Goal: Contribute content: Contribute content

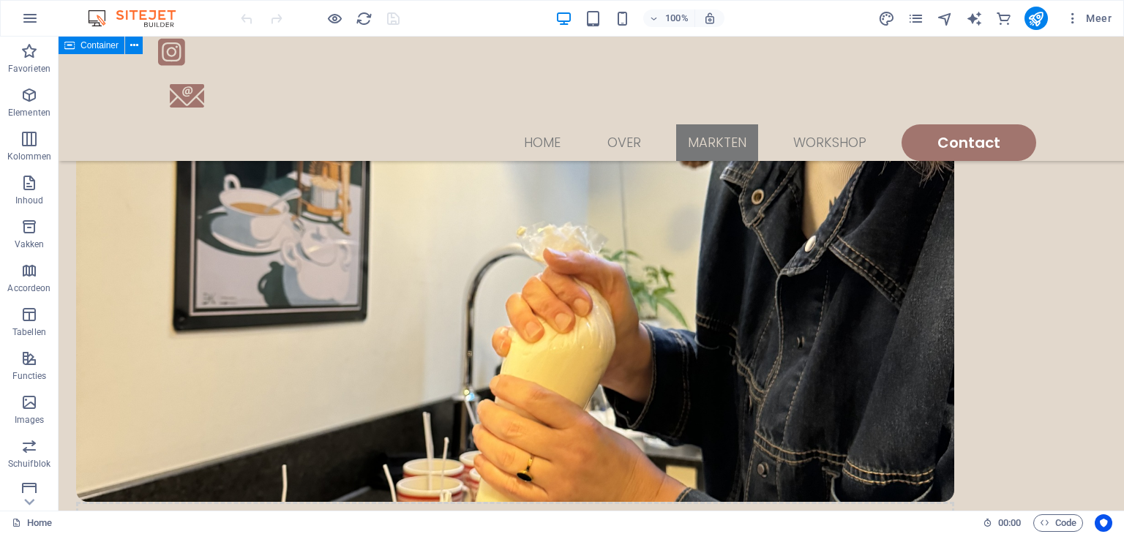
scroll to position [1249, 0]
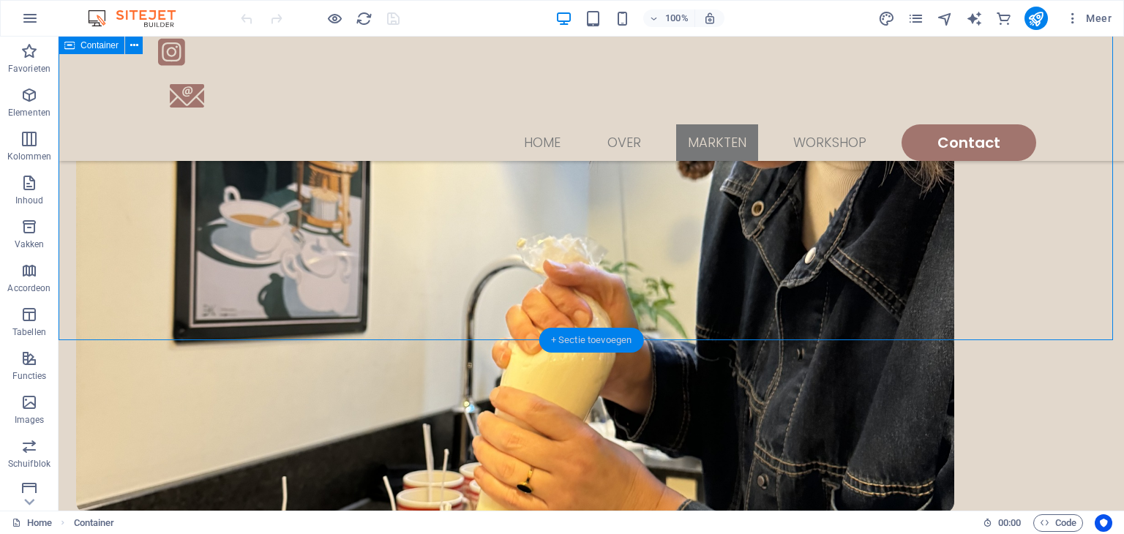
click at [610, 347] on div "+ Sectie toevoegen" at bounding box center [591, 340] width 105 height 25
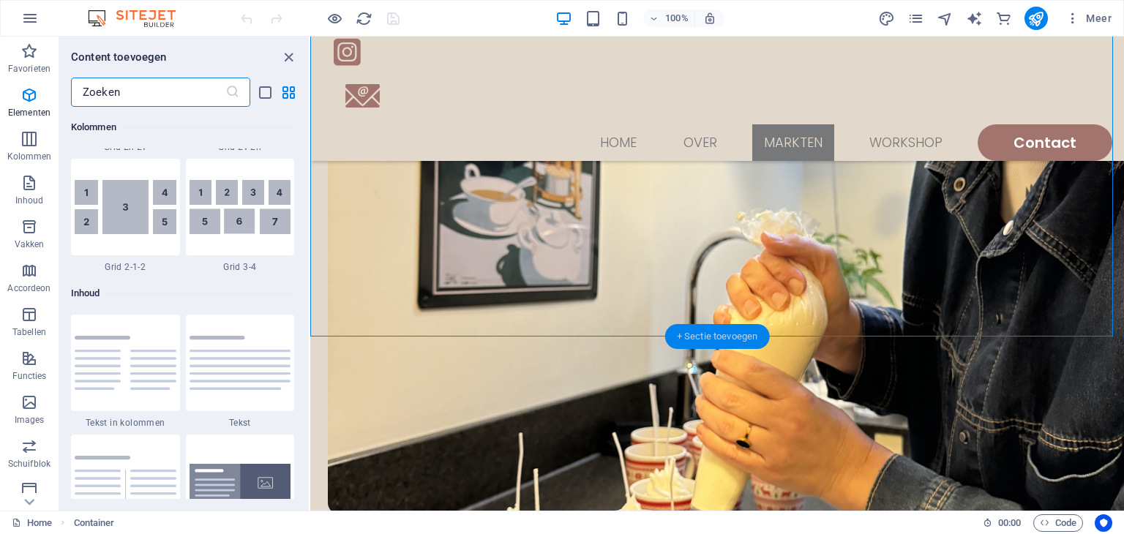
scroll to position [2560, 0]
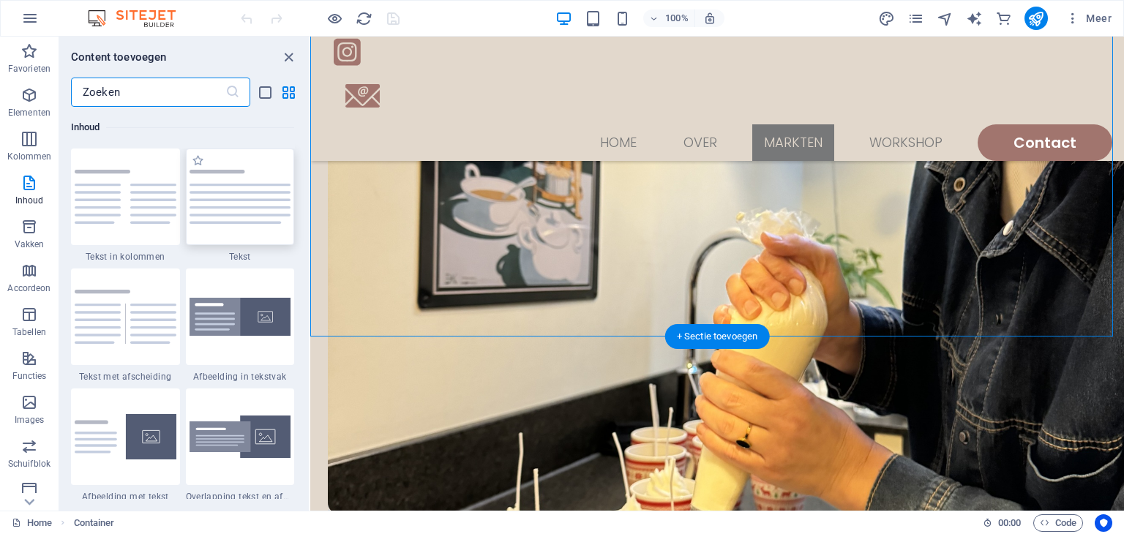
click at [243, 227] on div at bounding box center [240, 197] width 109 height 97
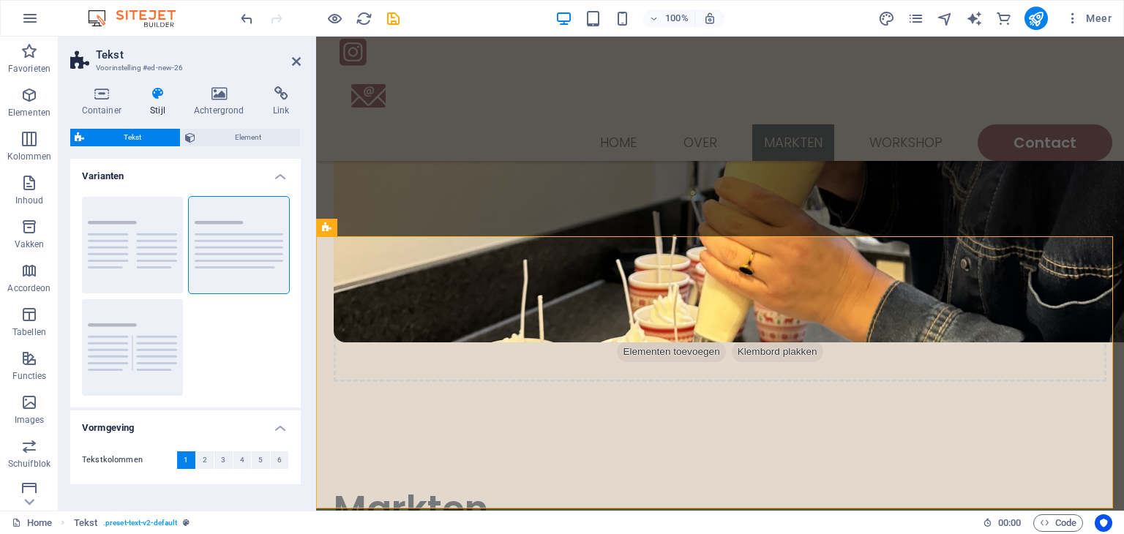
scroll to position [1520, 0]
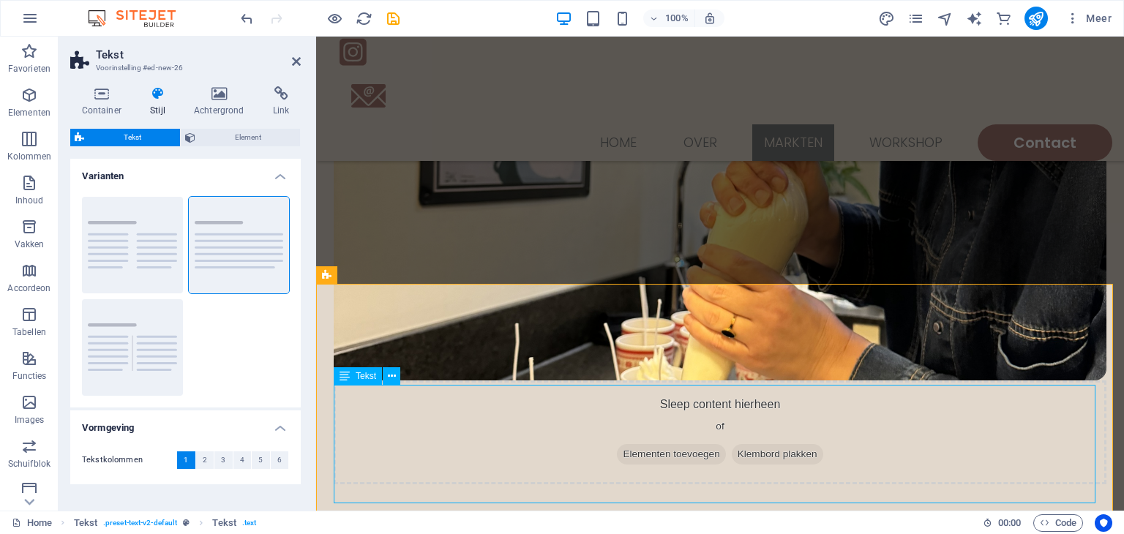
scroll to position [1383, 0]
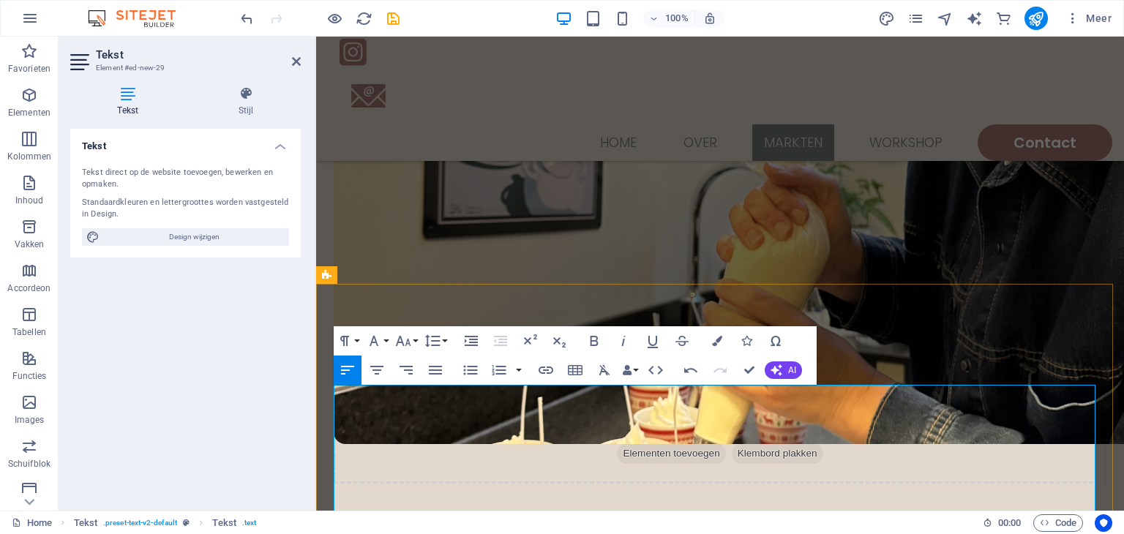
drag, startPoint x: 443, startPoint y: 426, endPoint x: 397, endPoint y: 440, distance: 48.1
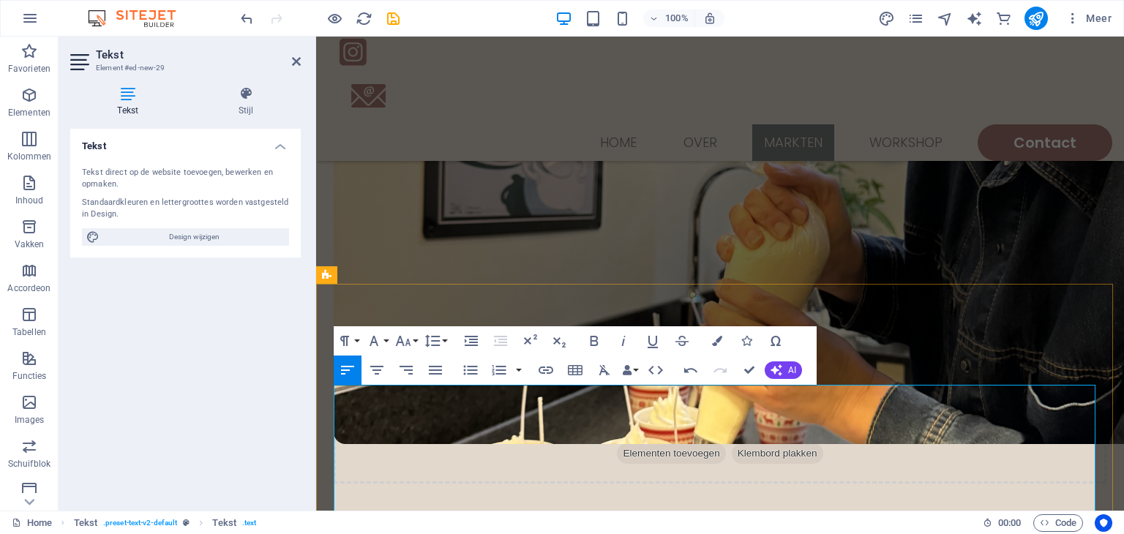
drag, startPoint x: 334, startPoint y: 395, endPoint x: 577, endPoint y: 397, distance: 242.2
click at [591, 342] on icon "button" at bounding box center [594, 341] width 18 height 18
drag, startPoint x: 335, startPoint y: 437, endPoint x: 480, endPoint y: 433, distance: 144.9
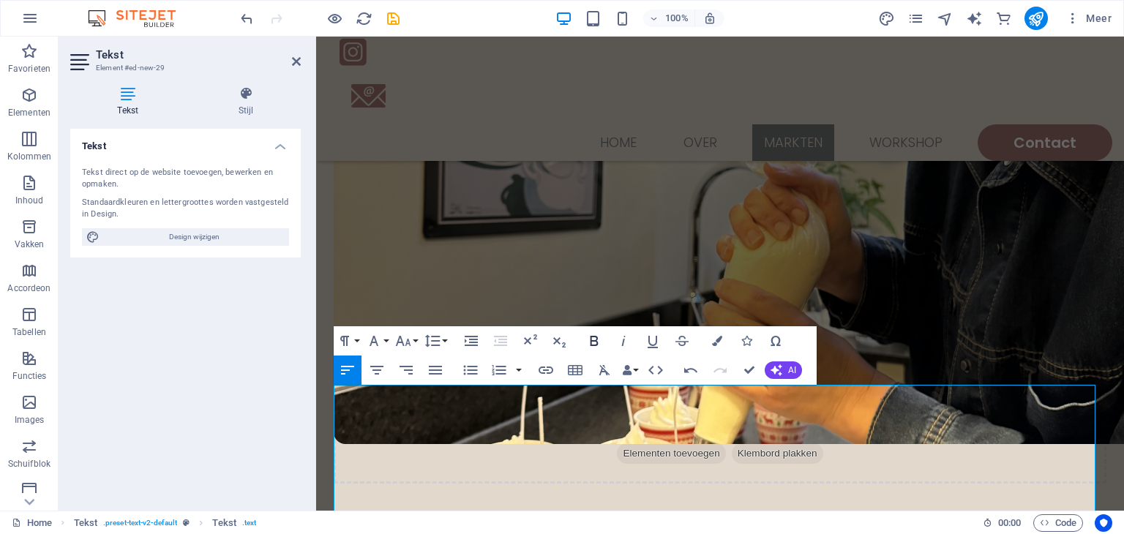
click at [598, 345] on icon "button" at bounding box center [594, 341] width 18 height 18
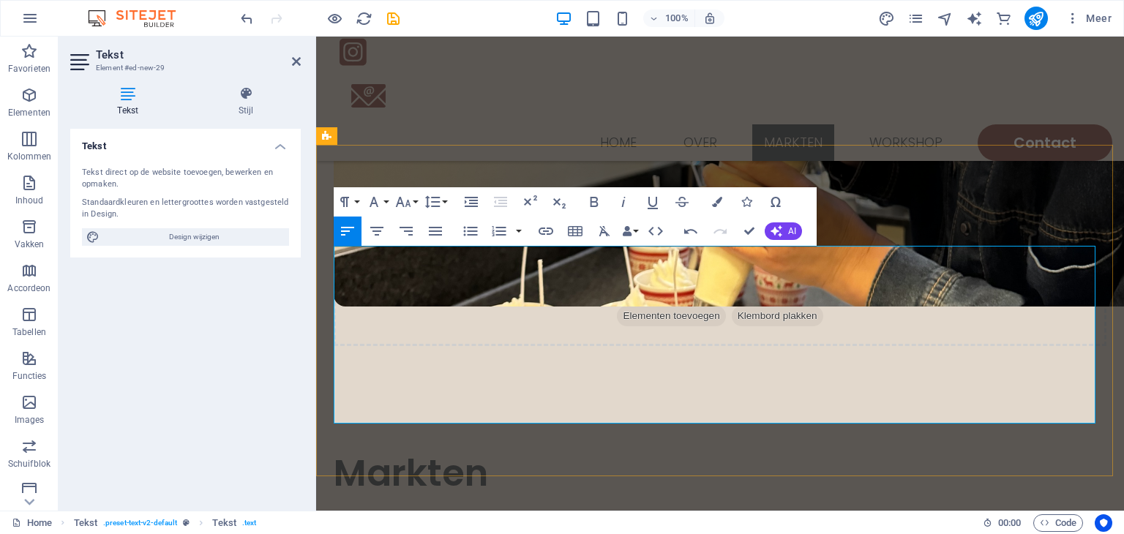
scroll to position [1528, 0]
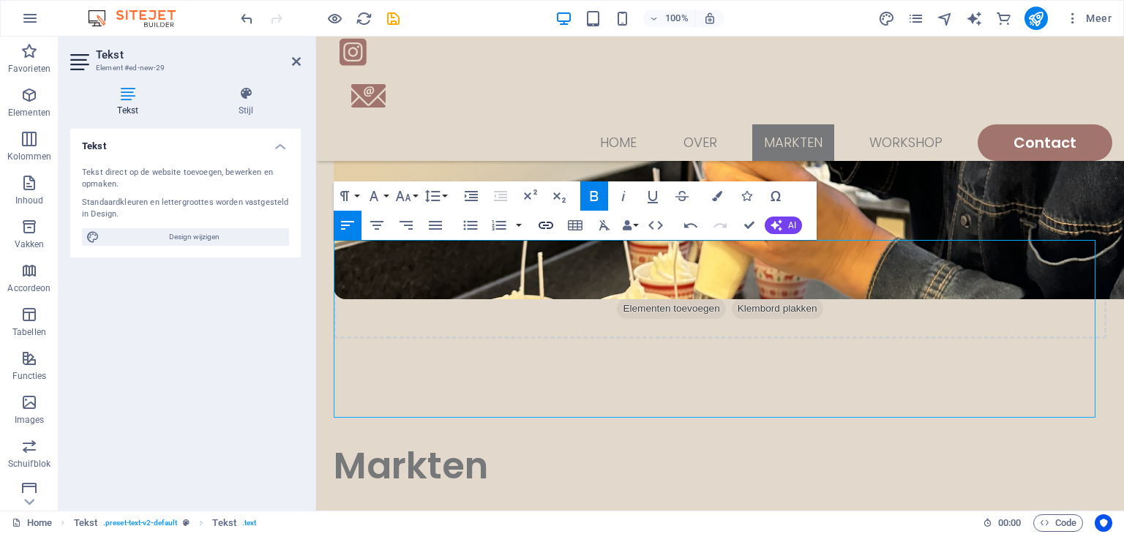
click at [536, 222] on button "Insert Link" at bounding box center [546, 225] width 28 height 29
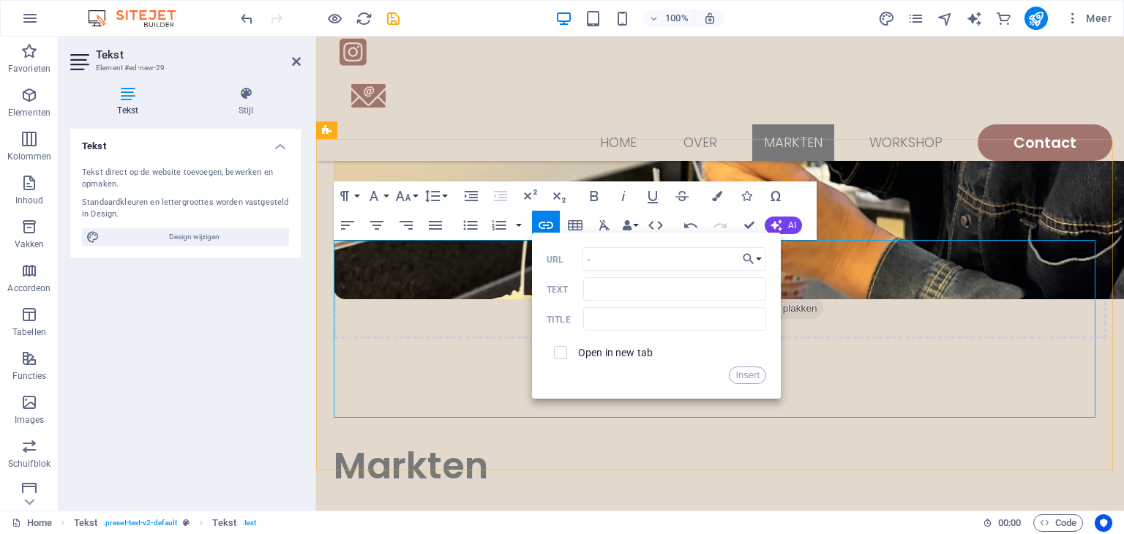
type input "-"
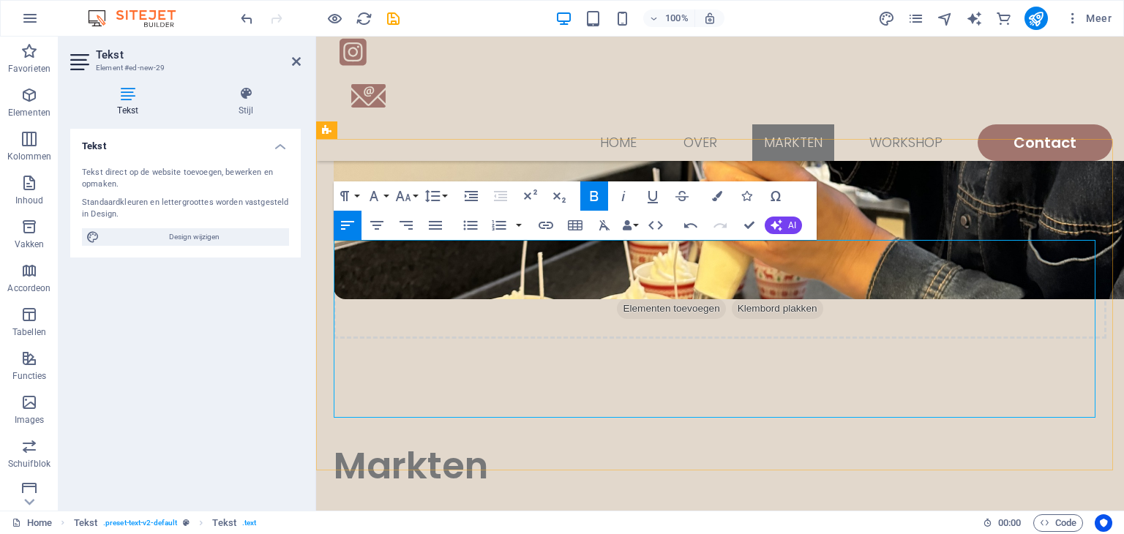
click at [508, 223] on button "Ordered List" at bounding box center [499, 225] width 28 height 29
click at [515, 225] on button "button" at bounding box center [519, 225] width 12 height 29
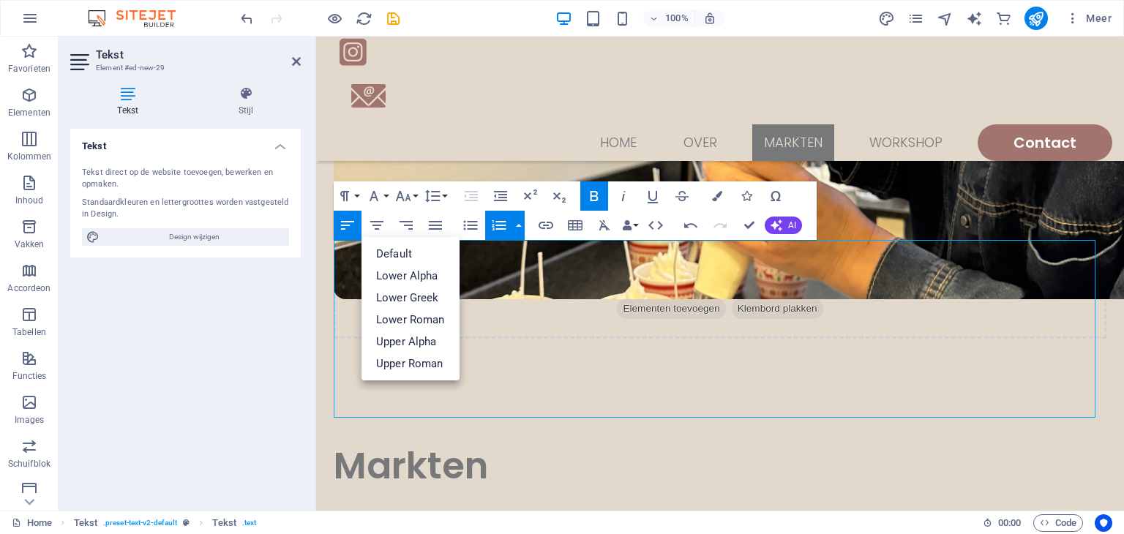
click at [517, 226] on button "button" at bounding box center [519, 225] width 12 height 29
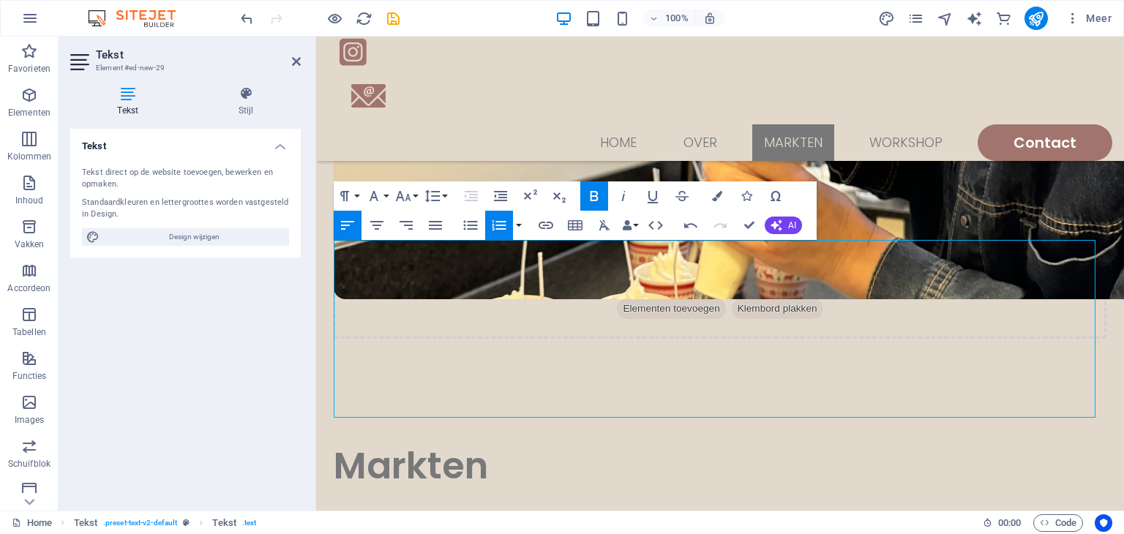
click at [517, 226] on button "button" at bounding box center [519, 225] width 12 height 29
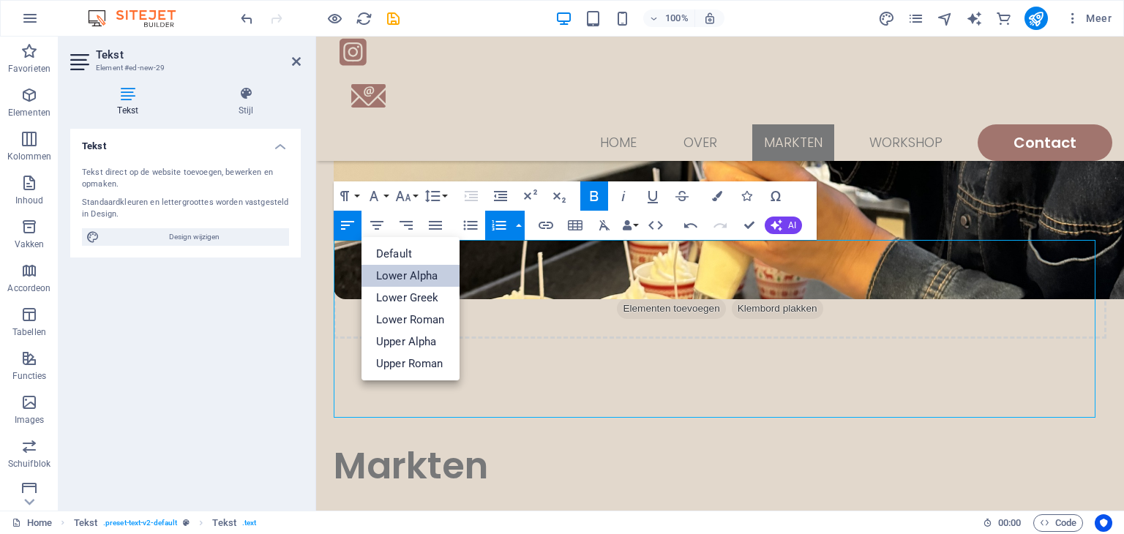
click at [440, 276] on link "Lower Alpha" at bounding box center [410, 276] width 98 height 22
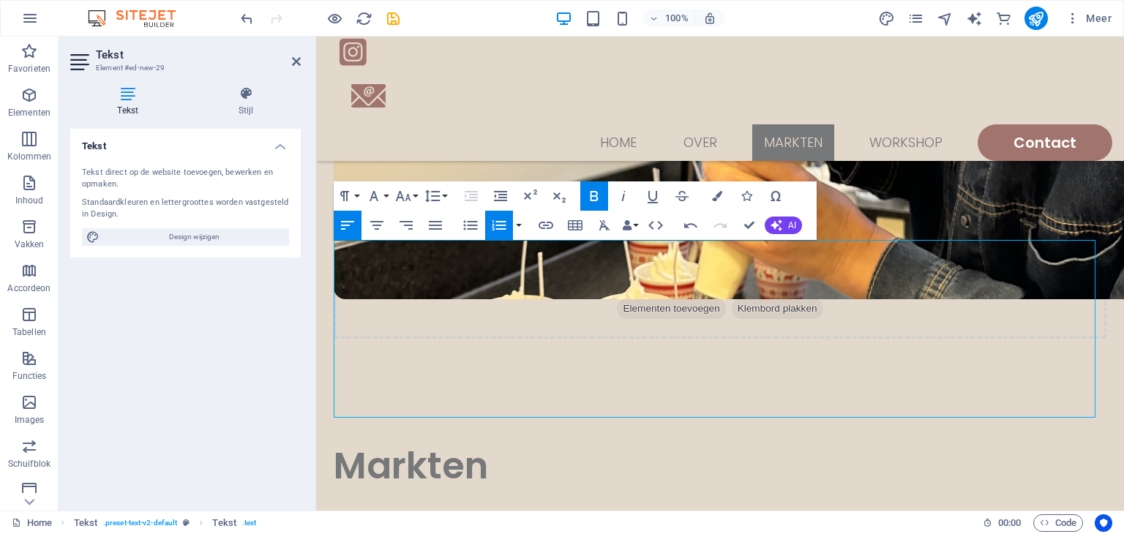
click at [504, 221] on icon "button" at bounding box center [499, 225] width 14 height 10
click at [514, 228] on button "button" at bounding box center [519, 225] width 12 height 29
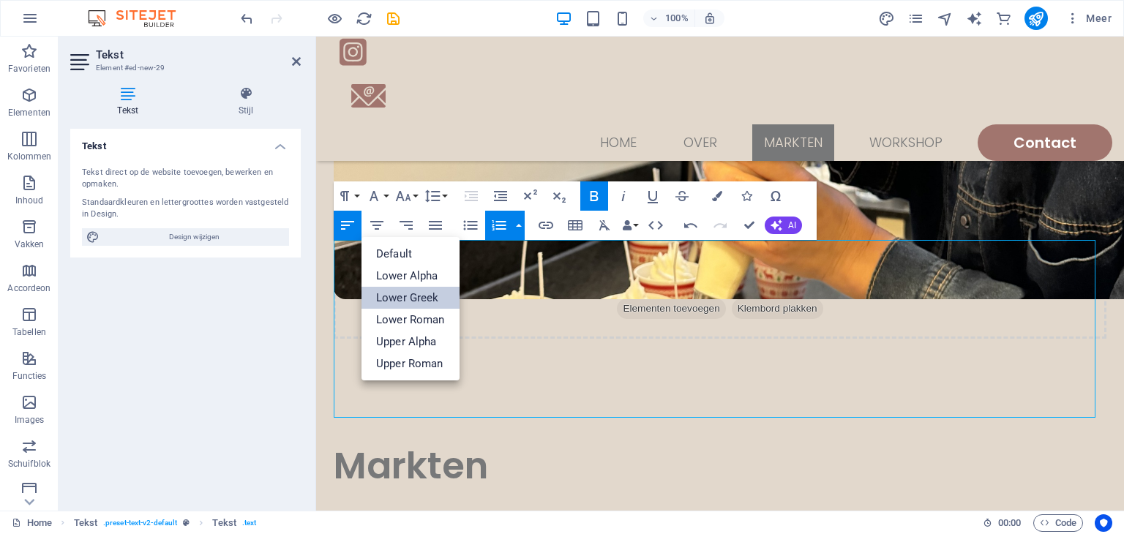
click at [427, 300] on link "Lower Greek" at bounding box center [410, 298] width 98 height 22
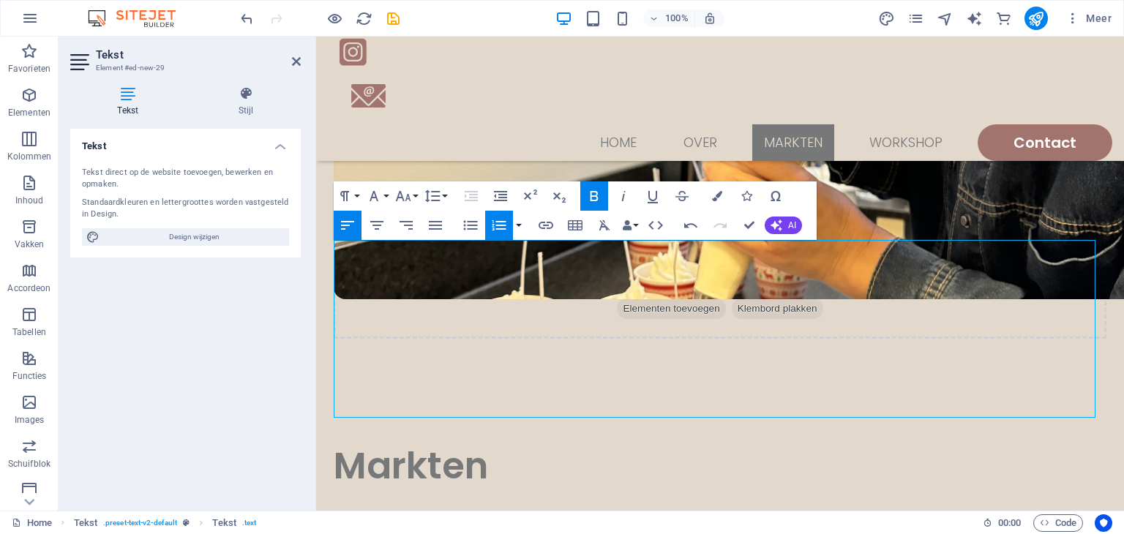
click at [519, 230] on button "button" at bounding box center [519, 225] width 12 height 29
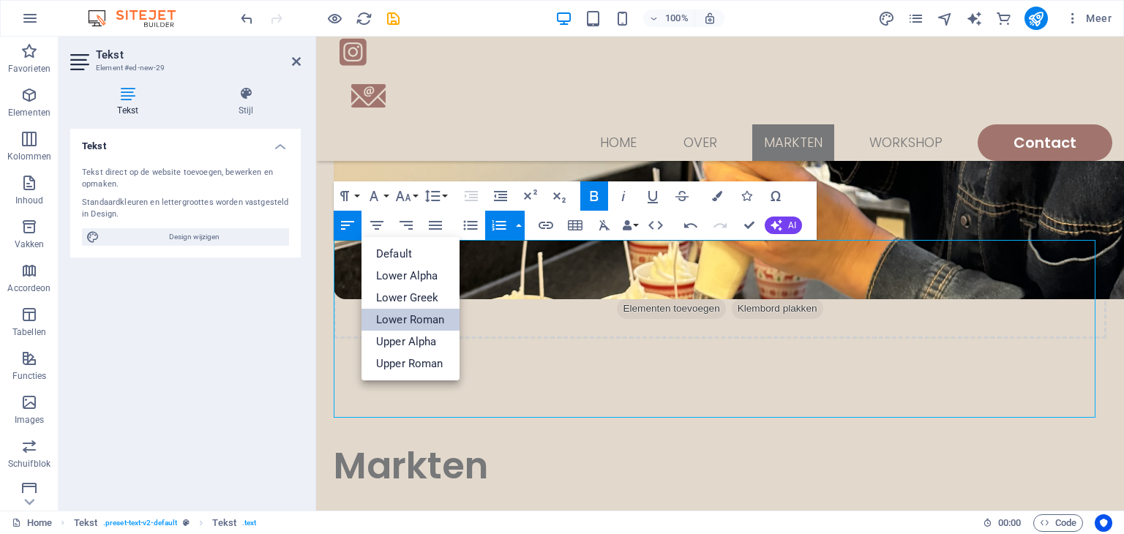
click at [439, 320] on link "Lower Roman" at bounding box center [410, 320] width 98 height 22
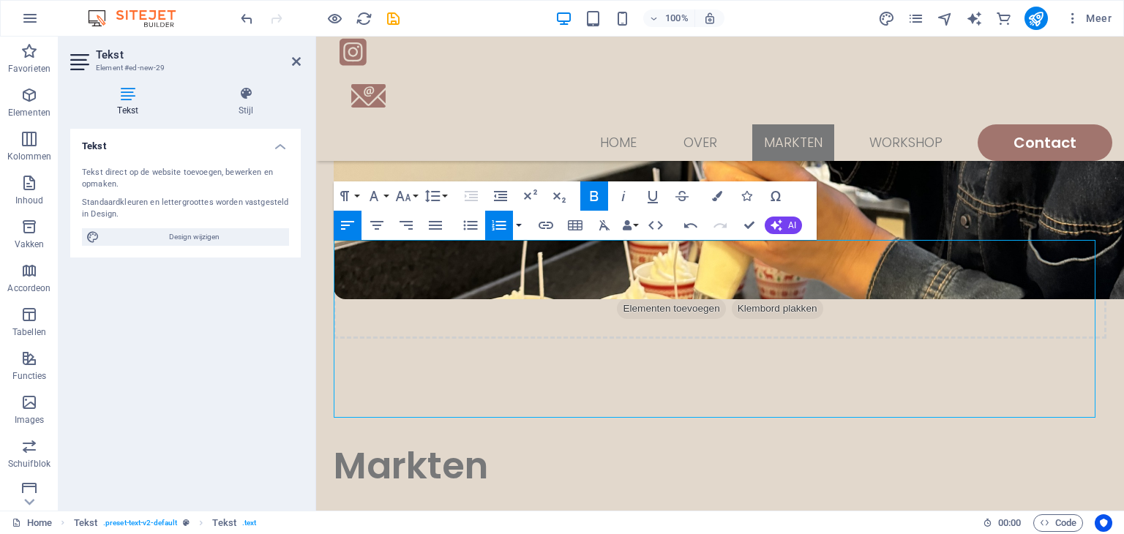
click at [522, 233] on button "button" at bounding box center [519, 225] width 12 height 29
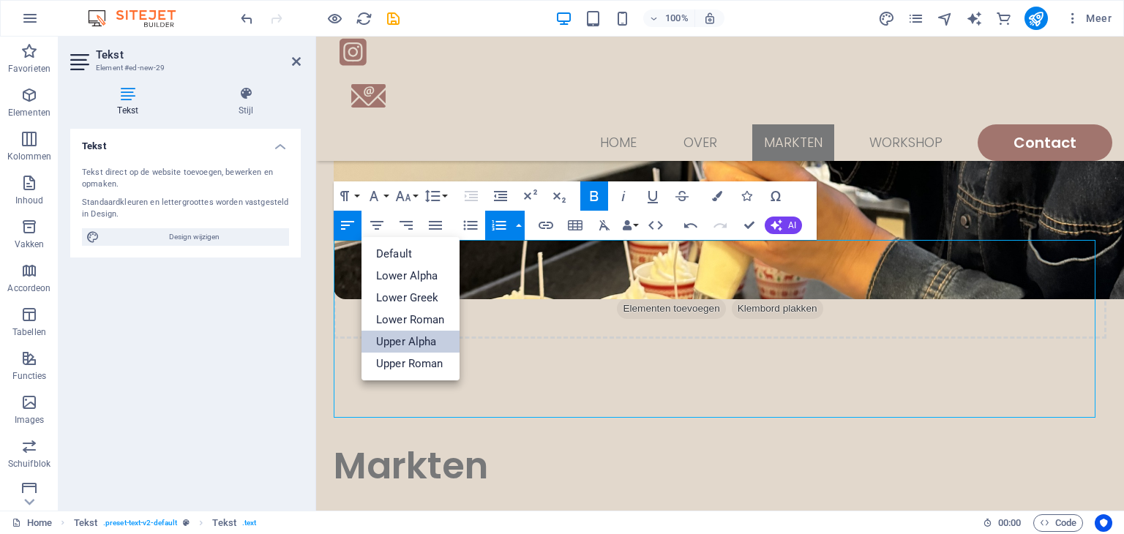
click at [424, 348] on link "Upper Alpha" at bounding box center [410, 342] width 98 height 22
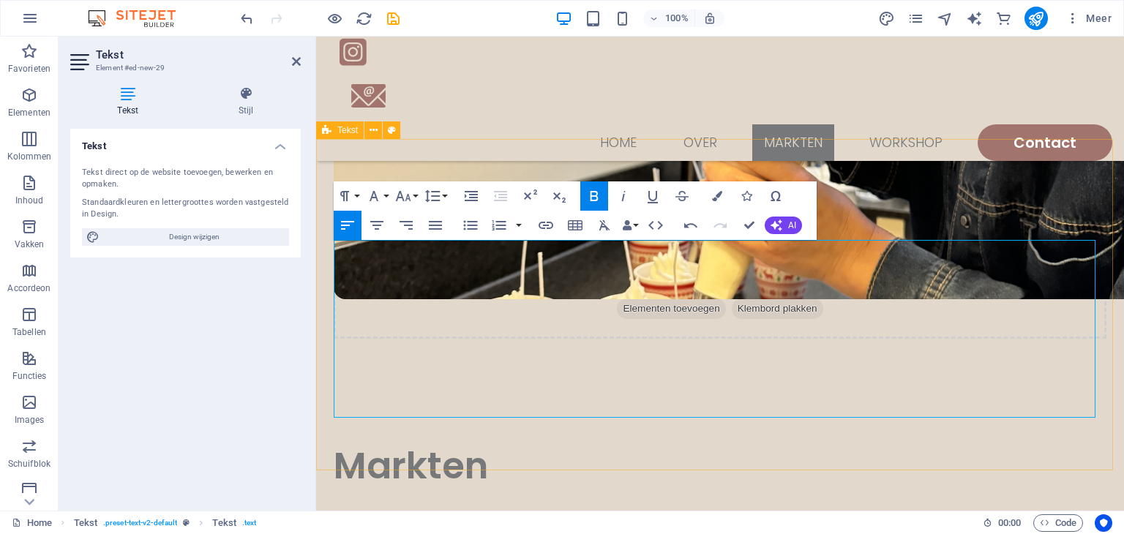
drag, startPoint x: 437, startPoint y: 353, endPoint x: 331, endPoint y: 349, distance: 105.4
click at [598, 196] on icon "button" at bounding box center [594, 196] width 18 height 18
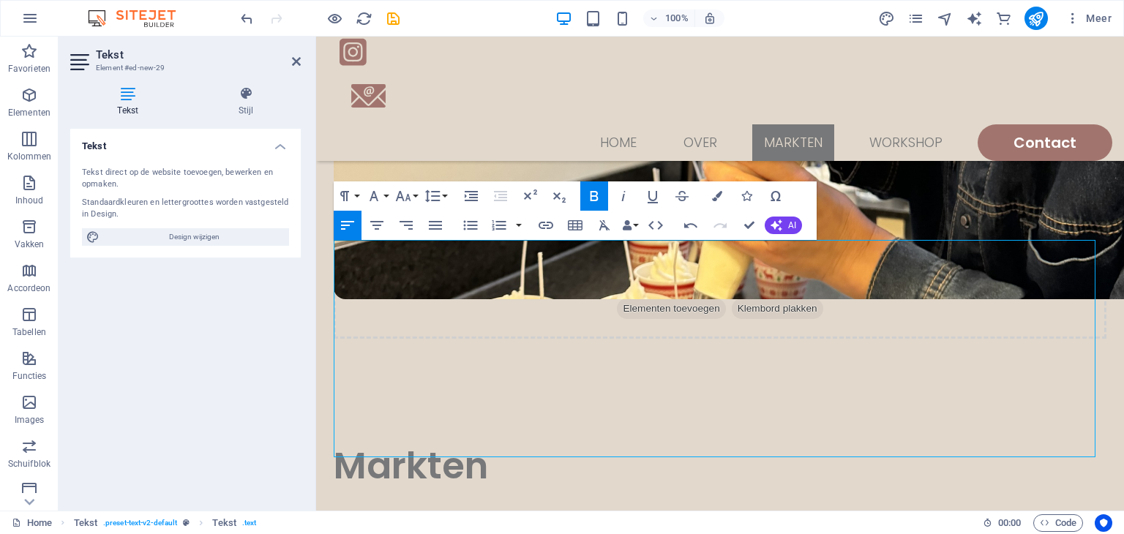
click at [595, 200] on icon "button" at bounding box center [594, 196] width 8 height 10
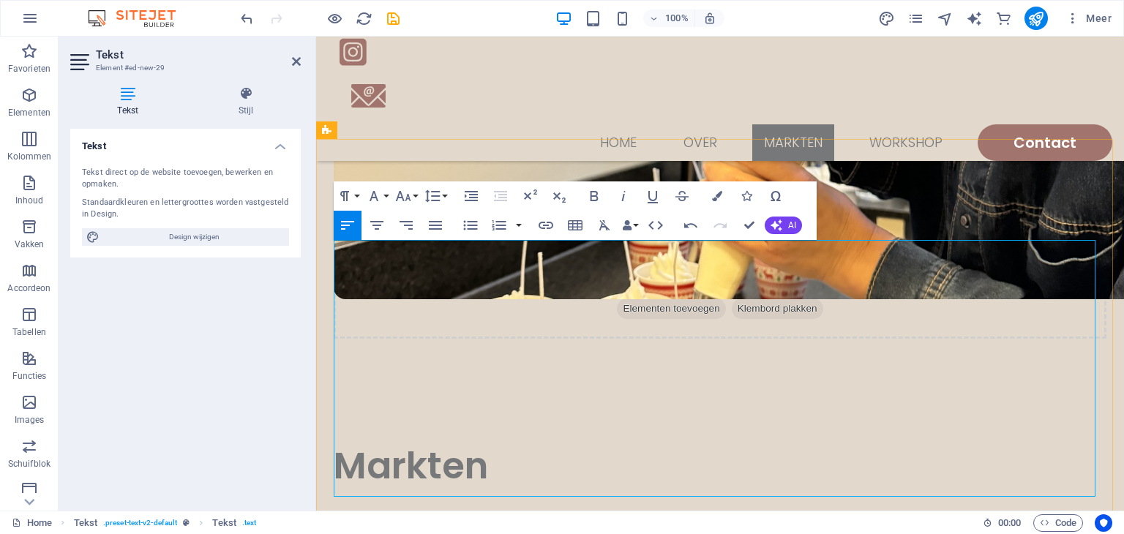
drag, startPoint x: 563, startPoint y: 433, endPoint x: 334, endPoint y: 429, distance: 228.3
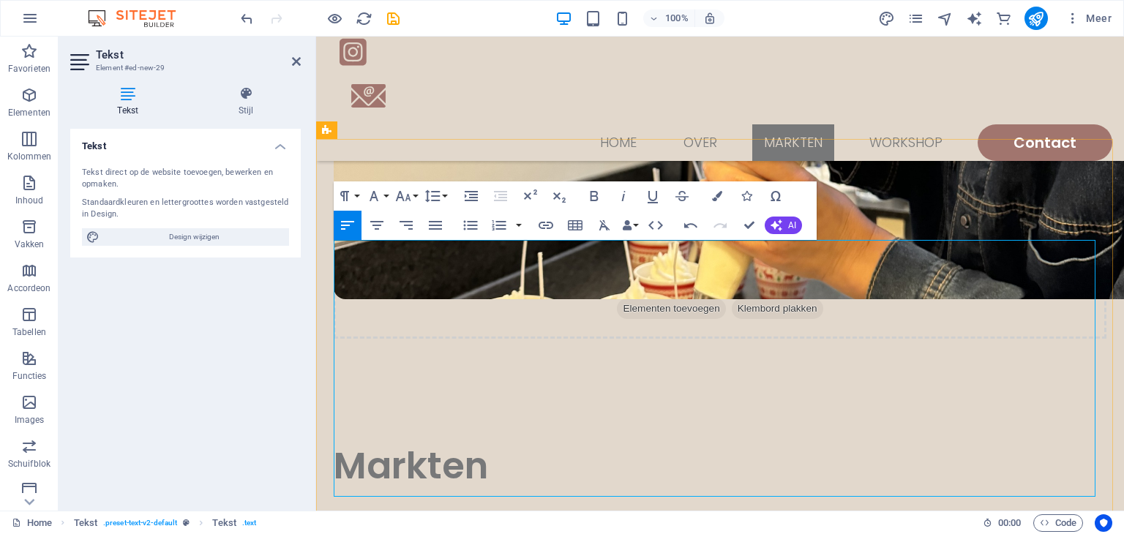
click at [600, 198] on icon "button" at bounding box center [594, 196] width 18 height 18
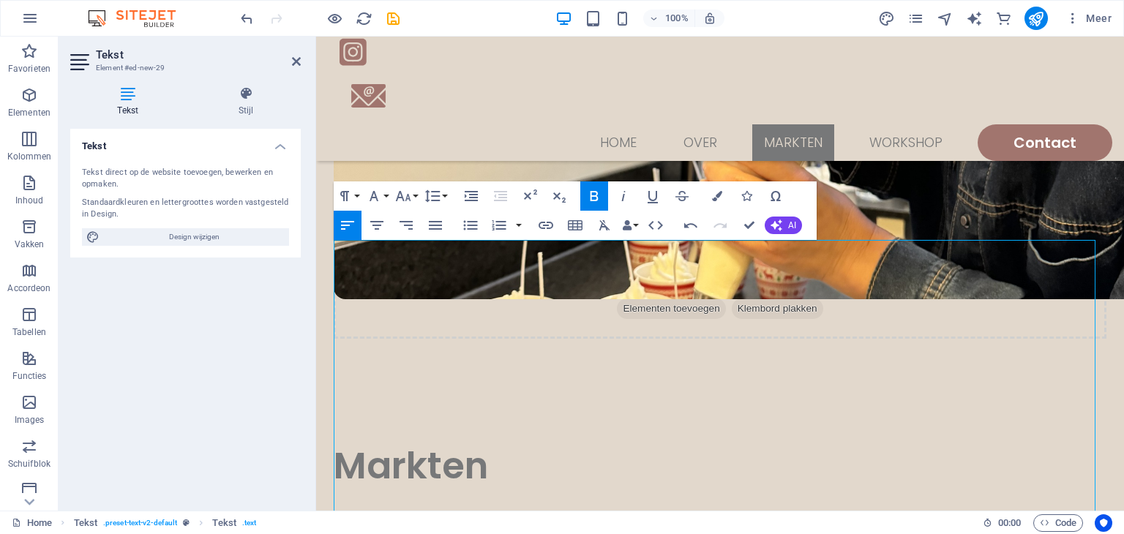
click at [596, 195] on icon "button" at bounding box center [594, 196] width 8 height 10
drag, startPoint x: 421, startPoint y: 487, endPoint x: 328, endPoint y: 491, distance: 92.3
click at [593, 199] on icon "button" at bounding box center [594, 196] width 18 height 18
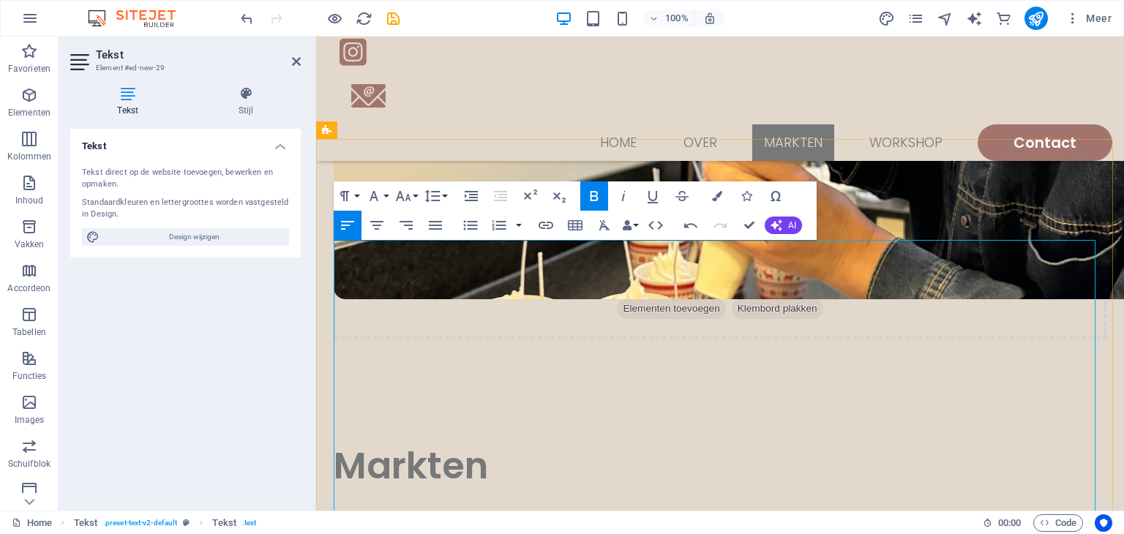
click at [596, 193] on icon "button" at bounding box center [594, 196] width 8 height 10
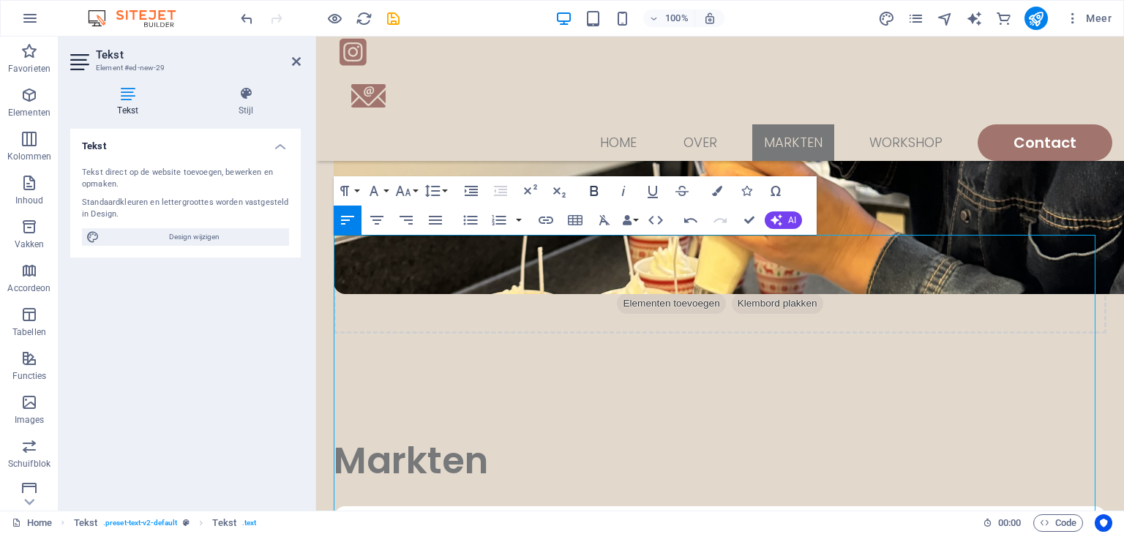
click at [596, 193] on icon "button" at bounding box center [594, 191] width 18 height 18
click at [593, 197] on icon "button" at bounding box center [594, 191] width 18 height 18
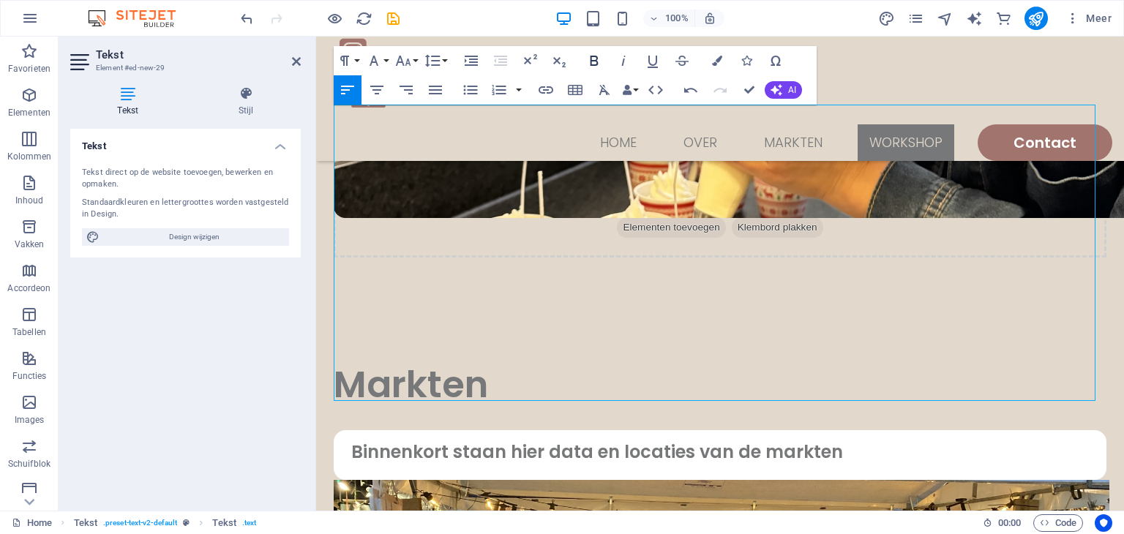
scroll to position [1665, 0]
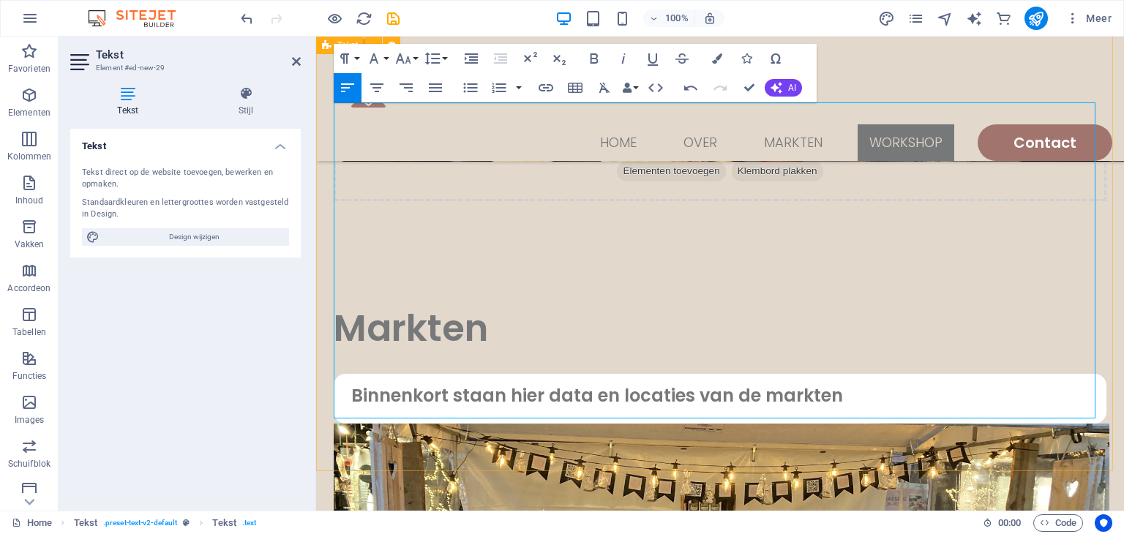
drag, startPoint x: 430, startPoint y: 410, endPoint x: 328, endPoint y: 413, distance: 102.5
click at [592, 59] on icon "button" at bounding box center [594, 58] width 8 height 10
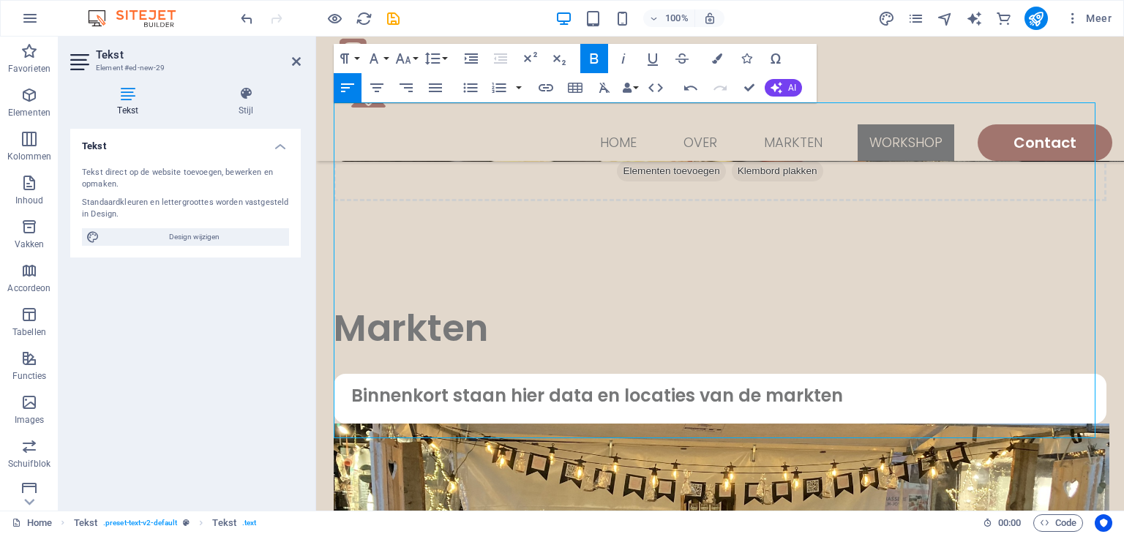
click at [595, 59] on icon "button" at bounding box center [594, 58] width 8 height 10
click at [607, 28] on div "100%" at bounding box center [639, 18] width 169 height 23
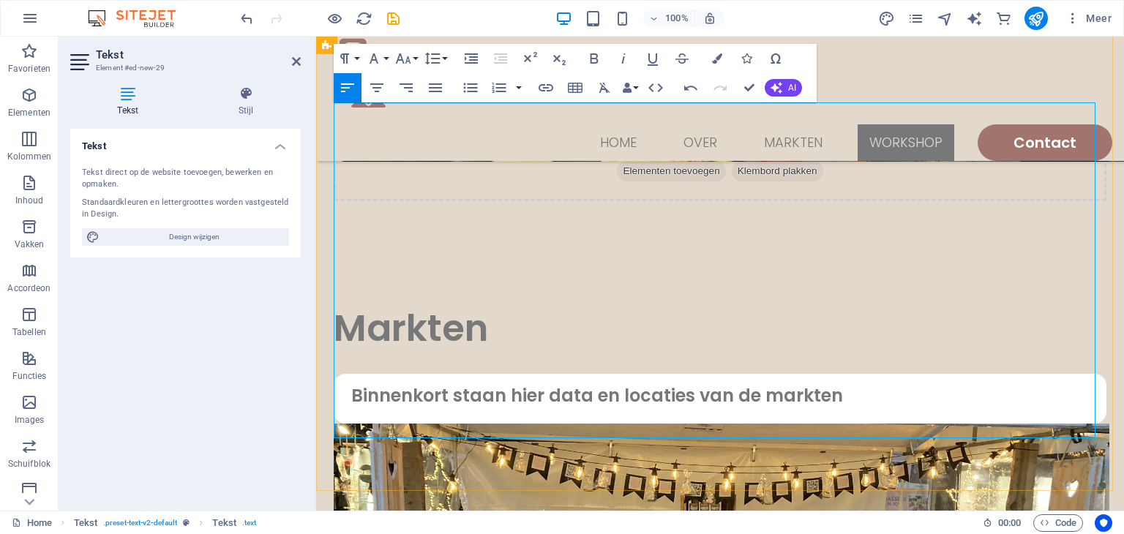
click at [396, 18] on icon "save" at bounding box center [393, 18] width 17 height 17
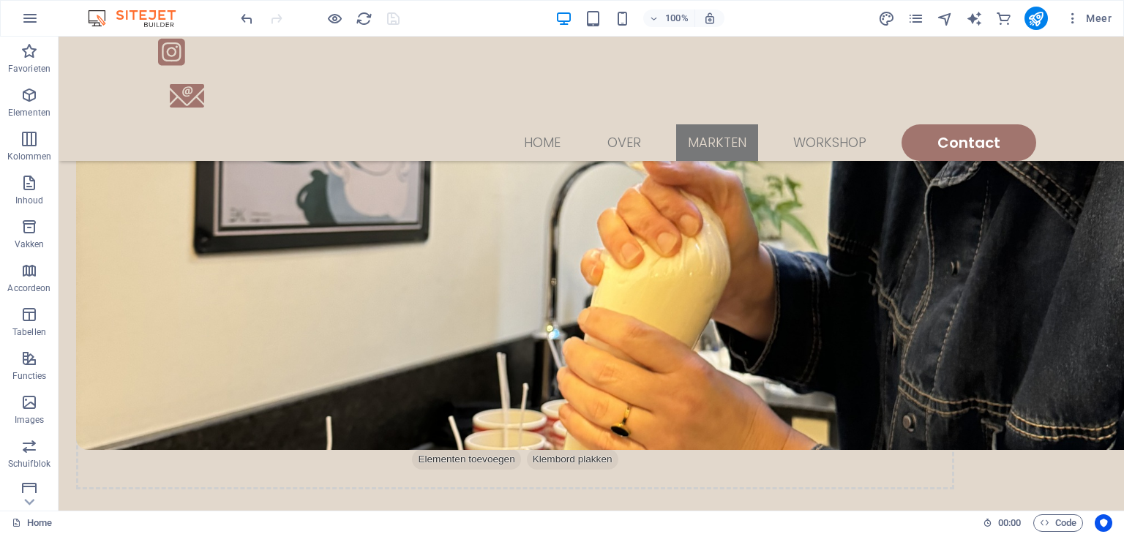
scroll to position [1378, 0]
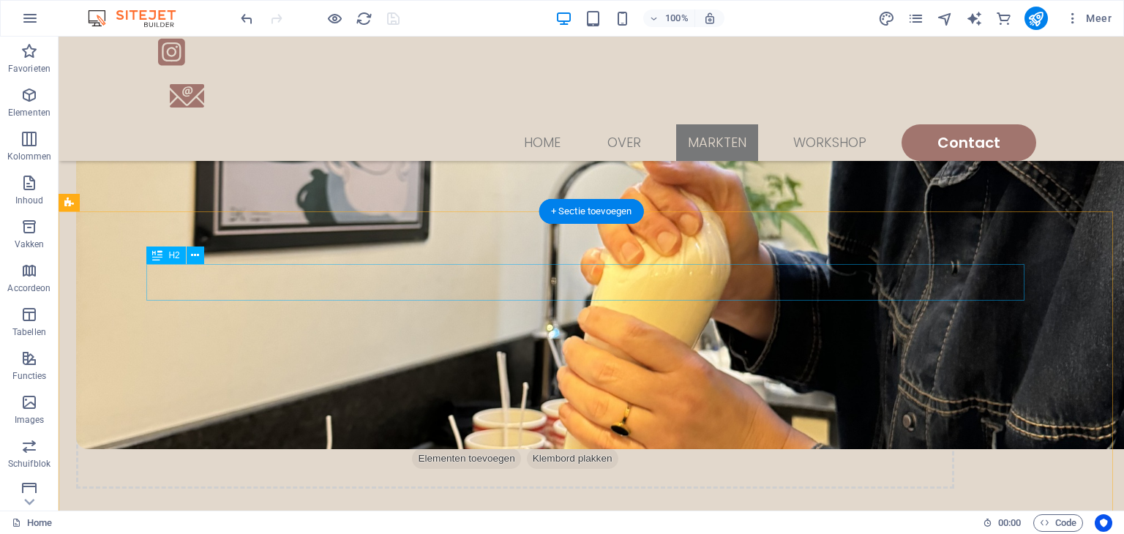
click at [194, 257] on icon at bounding box center [195, 255] width 8 height 15
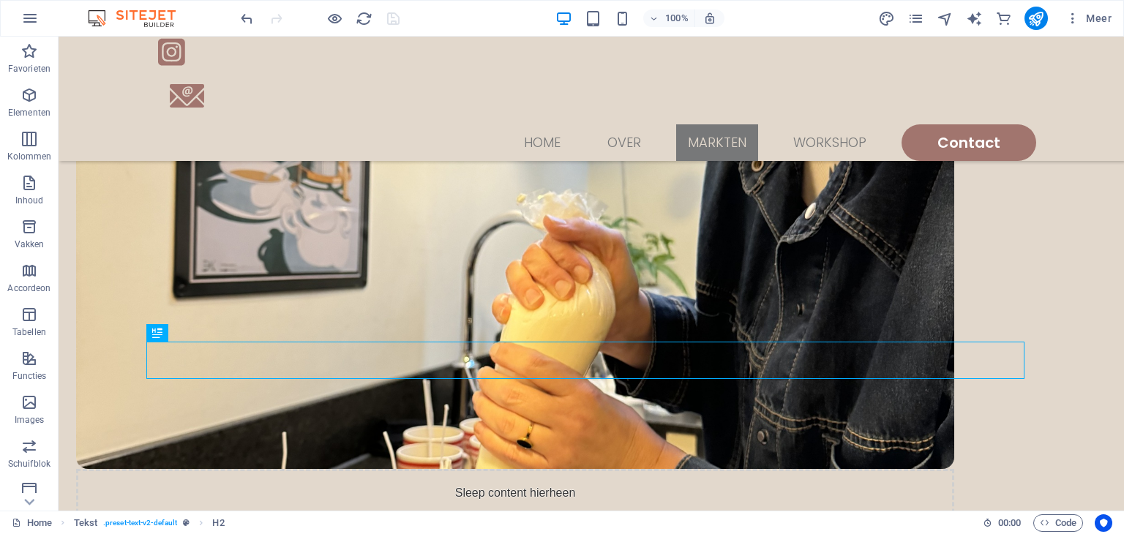
scroll to position [1323, 0]
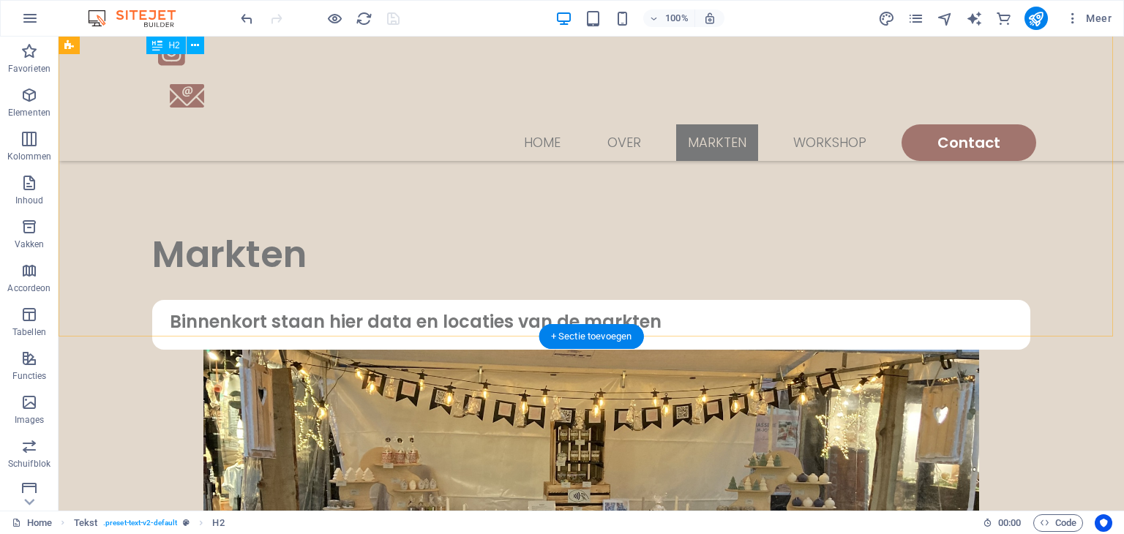
scroll to position [1742, 0]
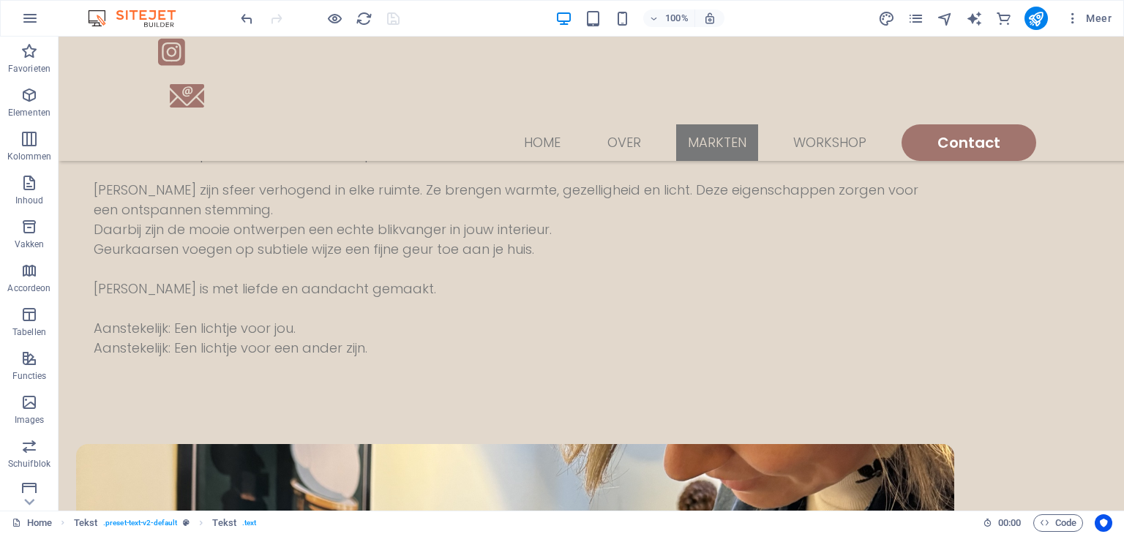
scroll to position [909, 0]
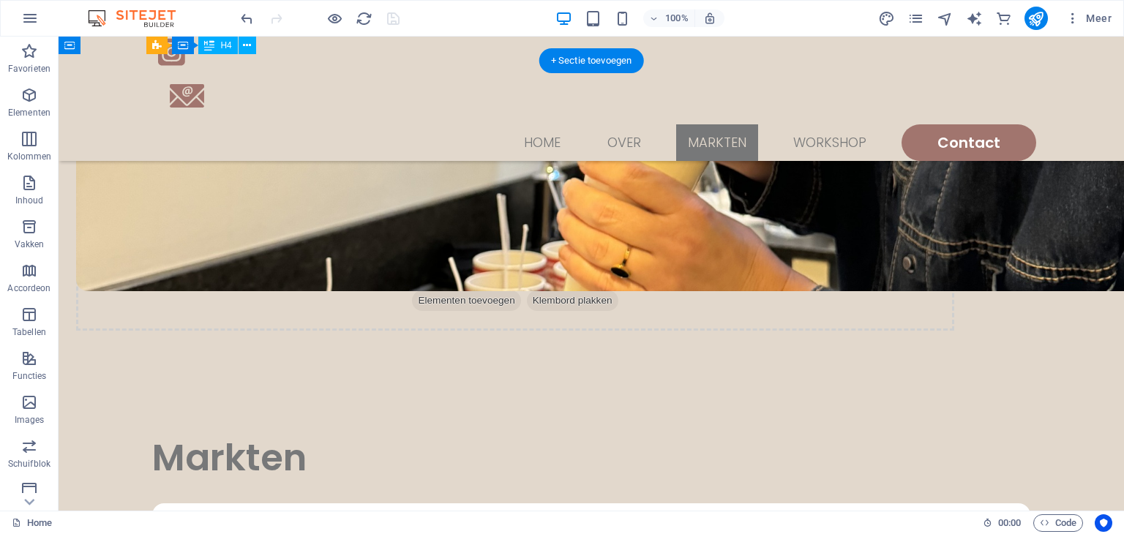
scroll to position [1496, 0]
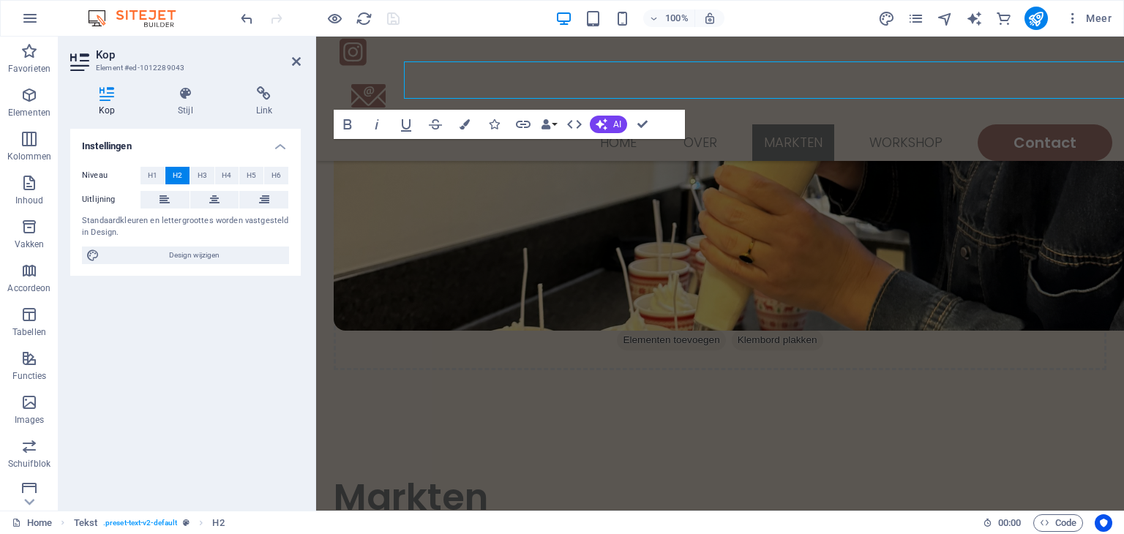
click at [243, 159] on div "Kop Element #ed-1012289043 Kop Stijl Link Instellingen Niveau H1 H2 H3 H4 H5 H6…" at bounding box center [591, 274] width 1065 height 474
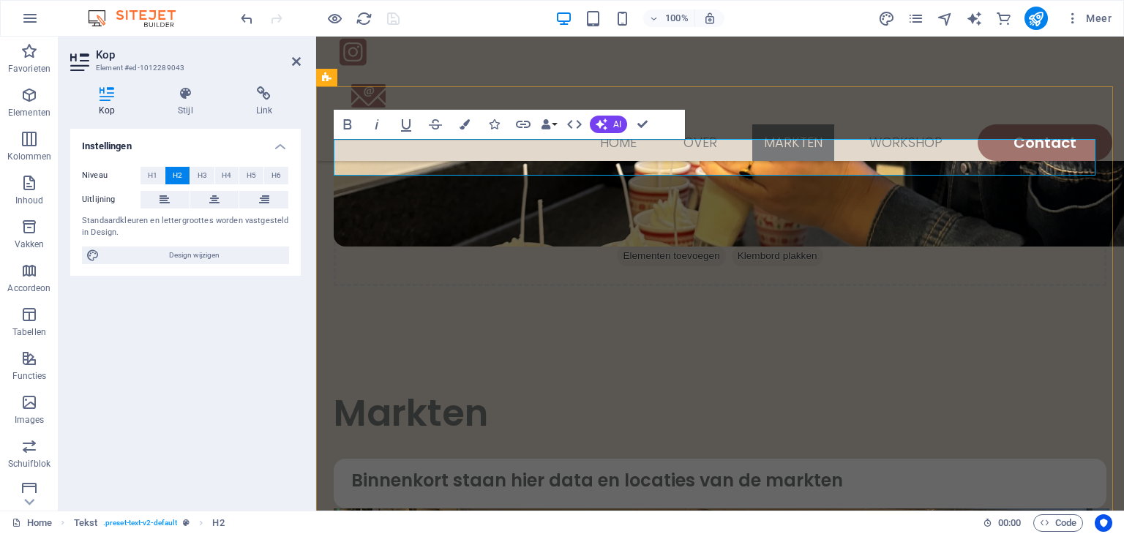
drag, startPoint x: 488, startPoint y: 163, endPoint x: 270, endPoint y: 154, distance: 218.2
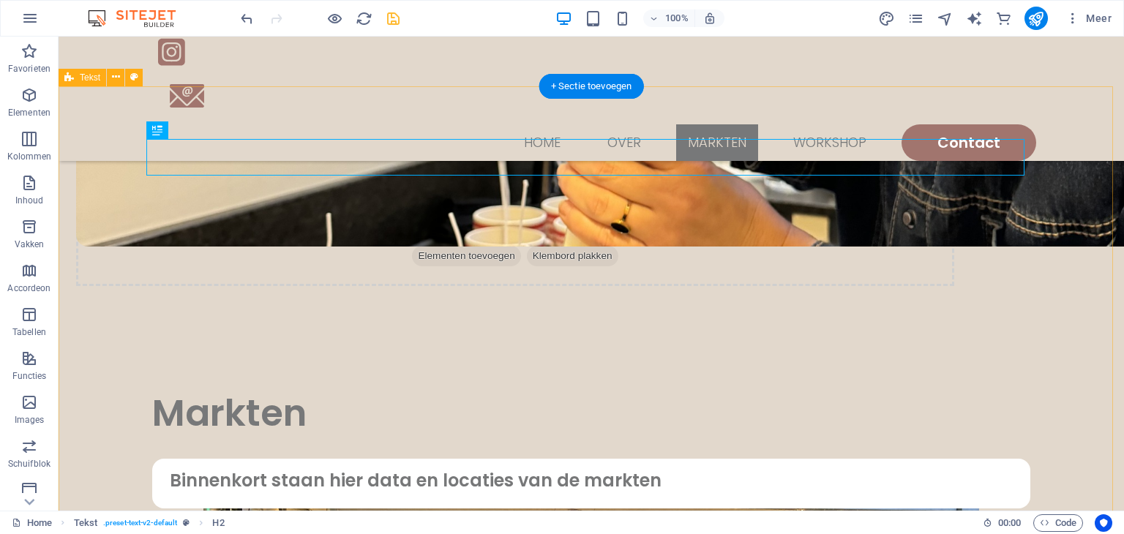
scroll to position [1503, 0]
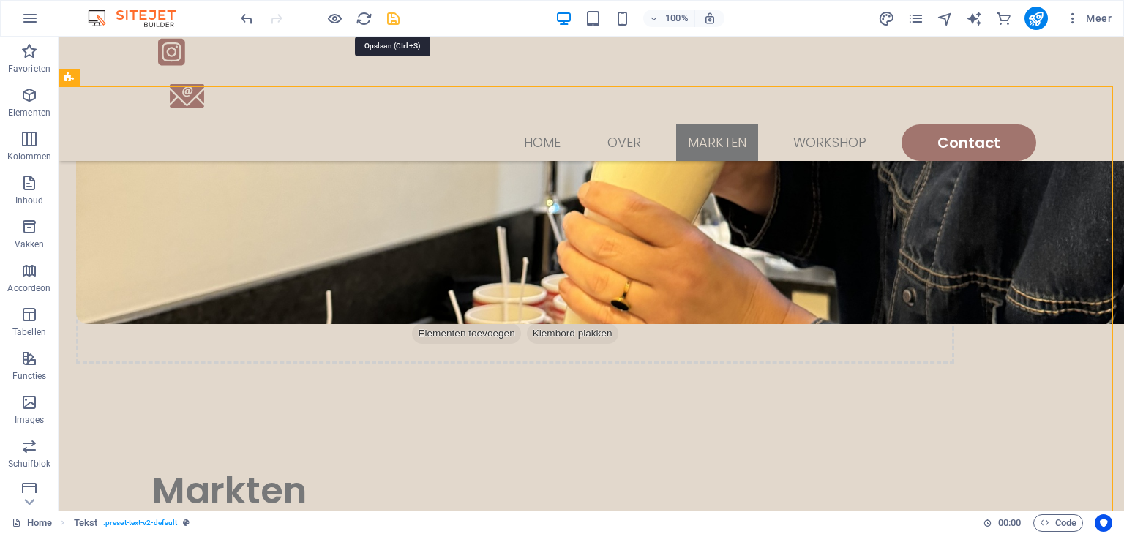
click at [394, 15] on icon "save" at bounding box center [393, 18] width 17 height 17
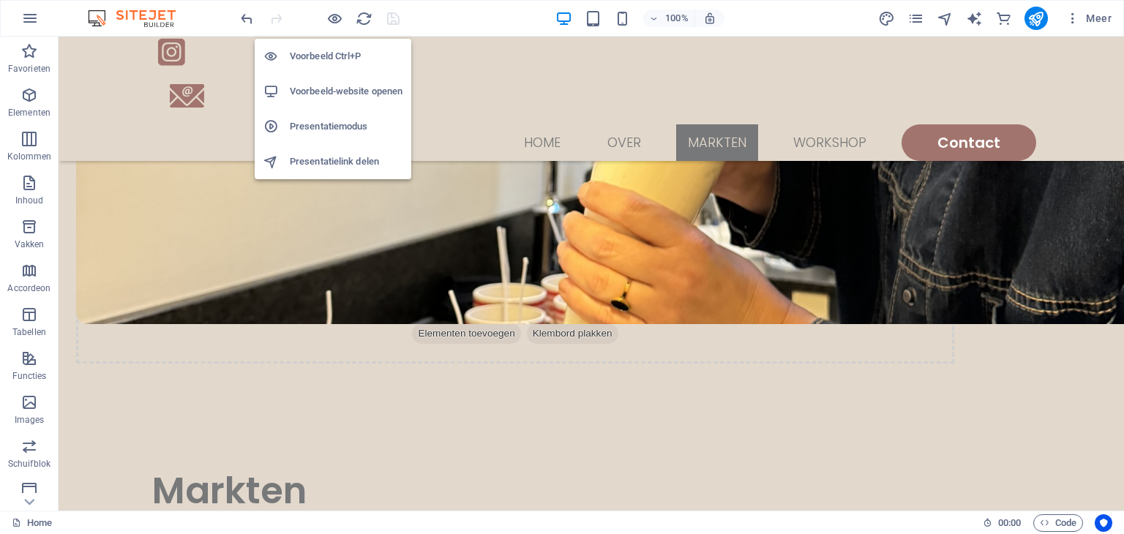
click at [326, 93] on h6 "Voorbeeld-website openen" at bounding box center [346, 92] width 113 height 18
click at [334, 18] on icon "button" at bounding box center [334, 18] width 17 height 17
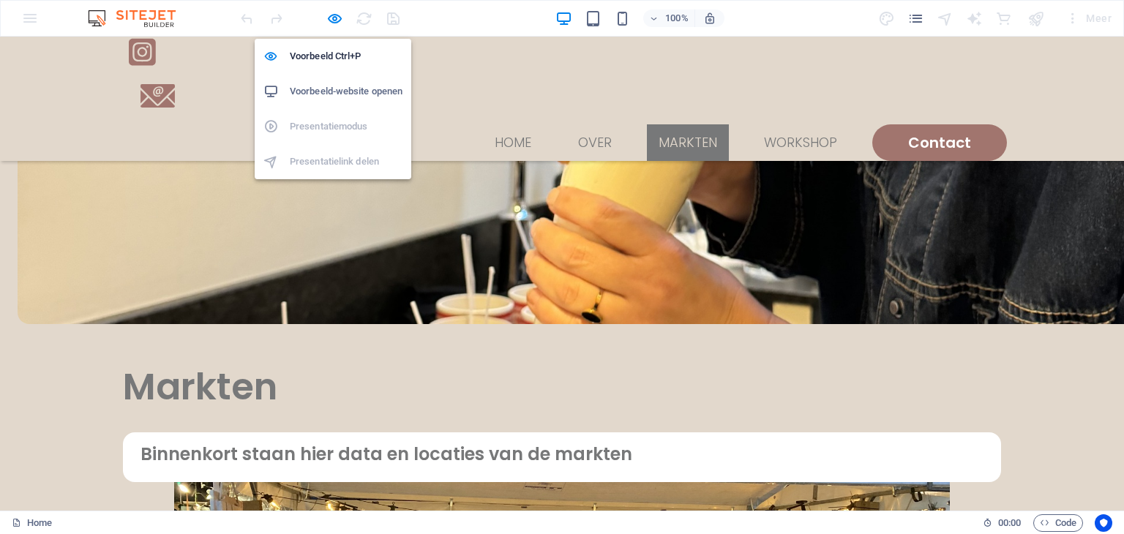
click at [326, 84] on h6 "Voorbeeld-website openen" at bounding box center [346, 92] width 113 height 18
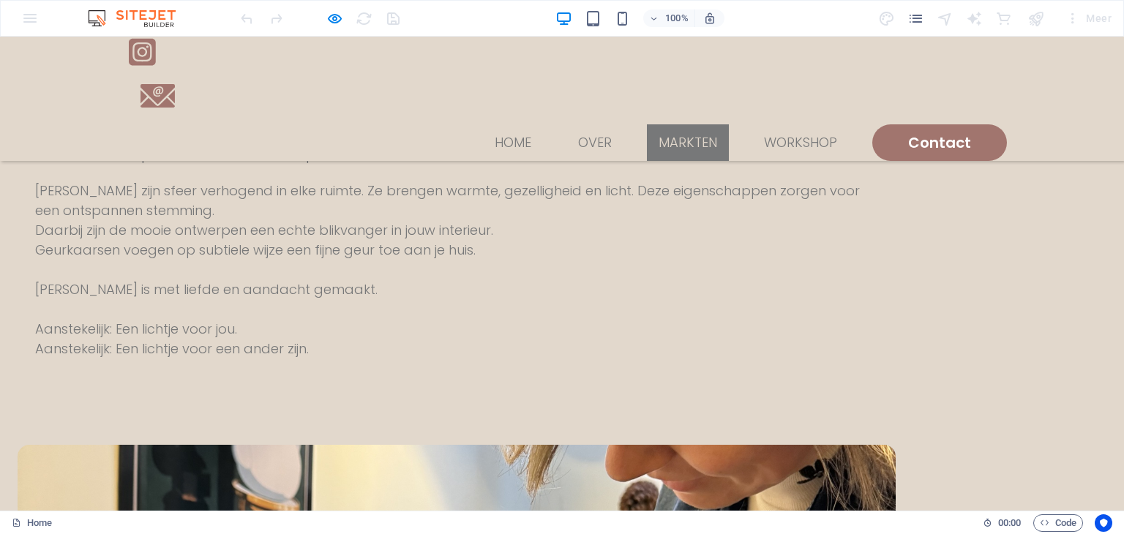
scroll to position [907, 0]
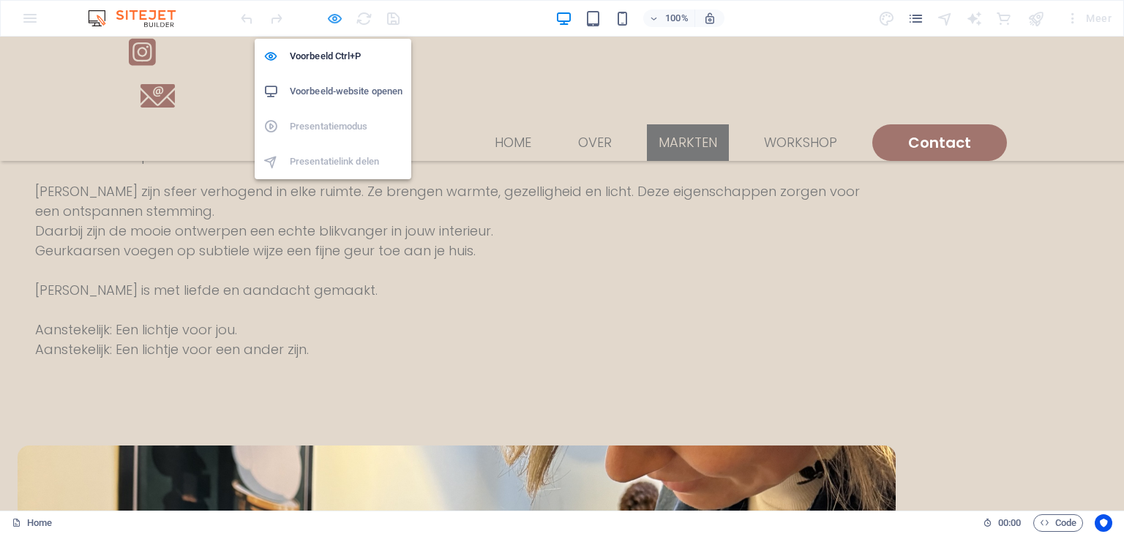
click at [330, 23] on icon "button" at bounding box center [334, 18] width 17 height 17
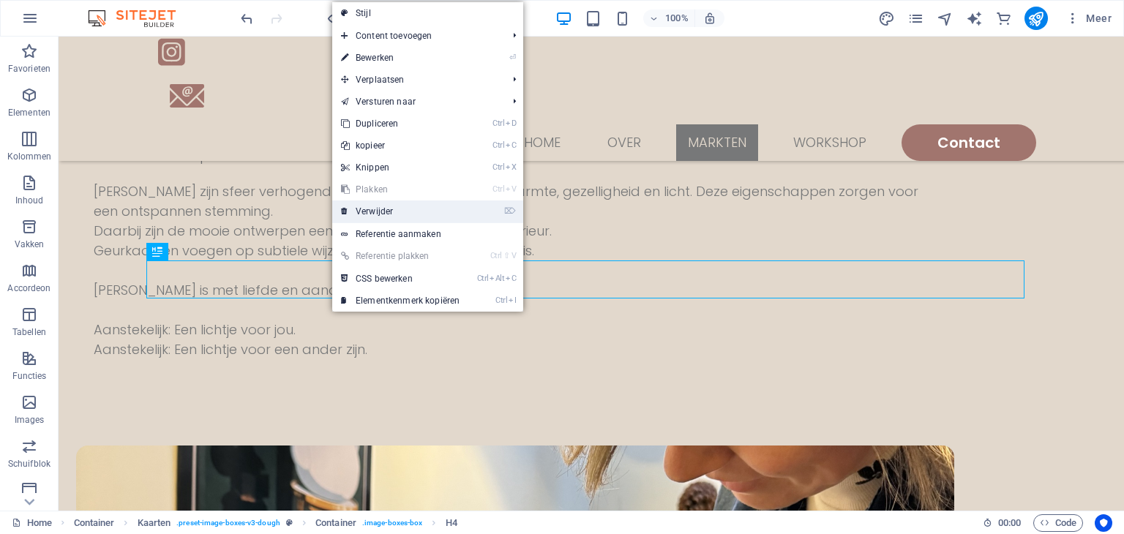
click at [378, 206] on link "⌦ Verwijder" at bounding box center [400, 211] width 136 height 22
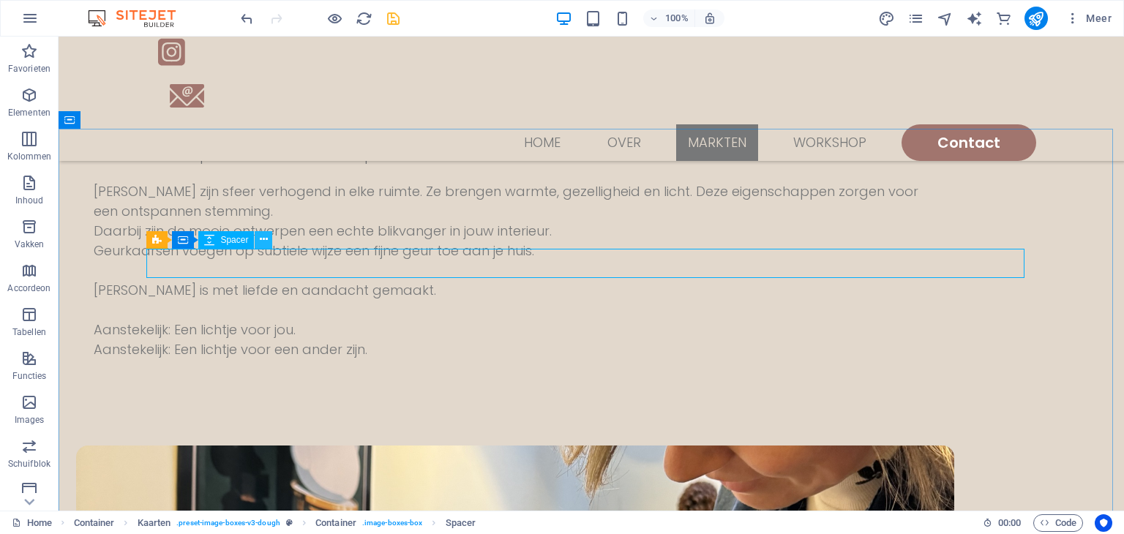
click at [263, 244] on icon at bounding box center [264, 239] width 8 height 15
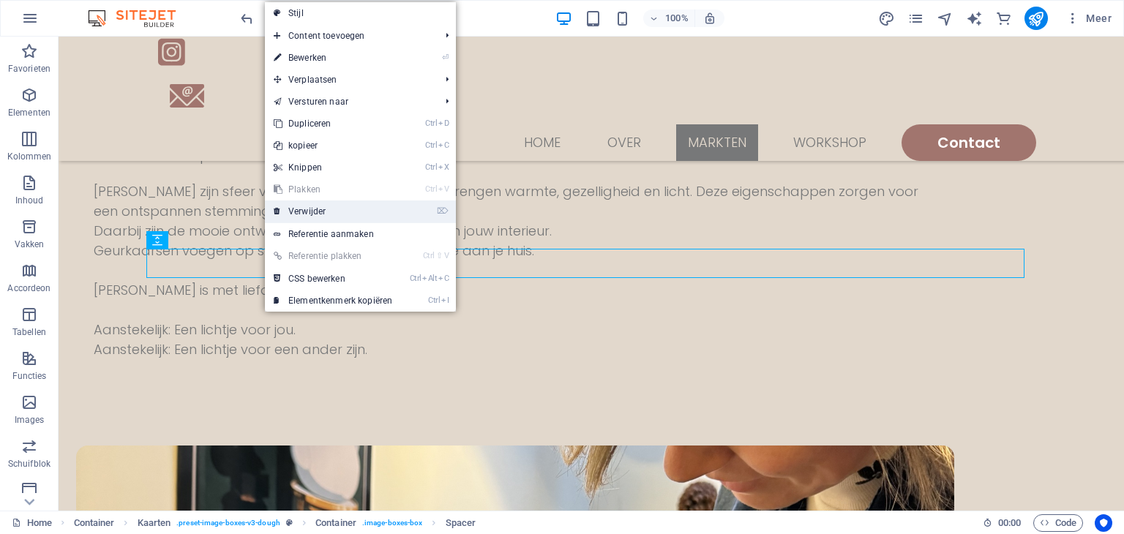
click at [303, 213] on link "⌦ Verwijder" at bounding box center [333, 211] width 136 height 22
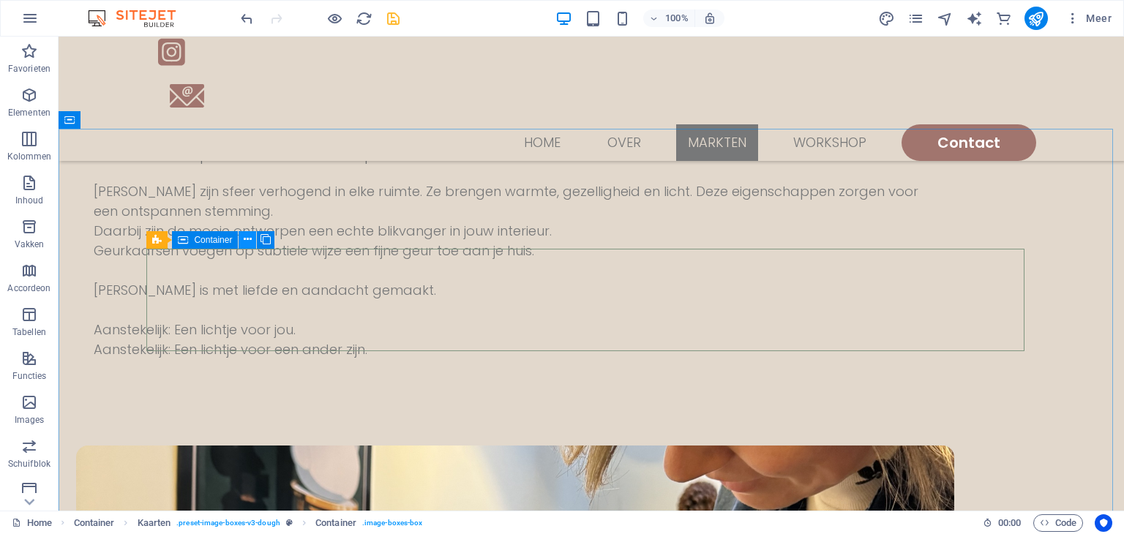
click at [249, 244] on icon at bounding box center [248, 239] width 8 height 15
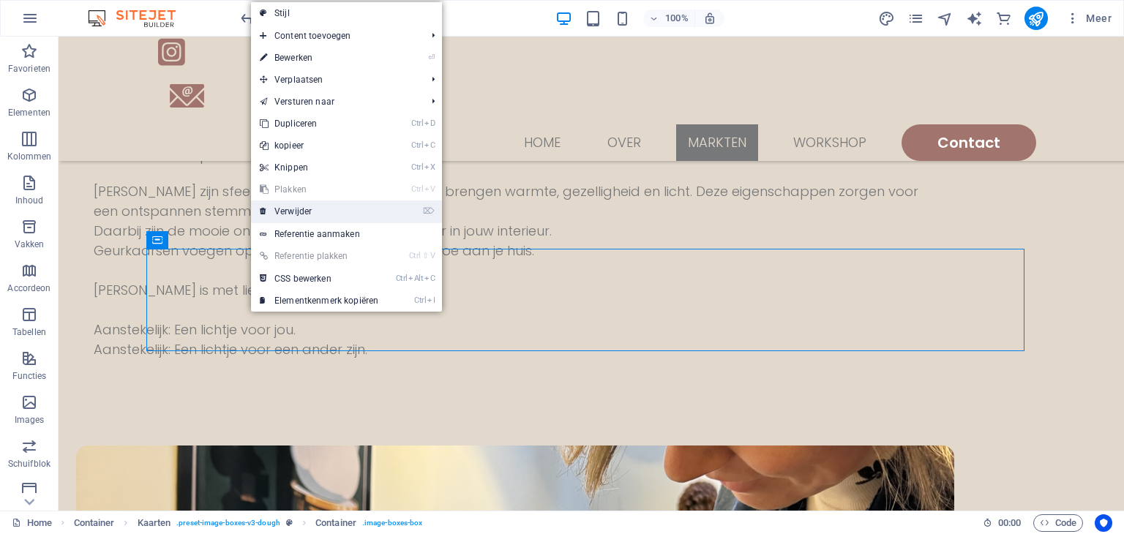
click at [300, 213] on link "⌦ Verwijder" at bounding box center [319, 211] width 136 height 22
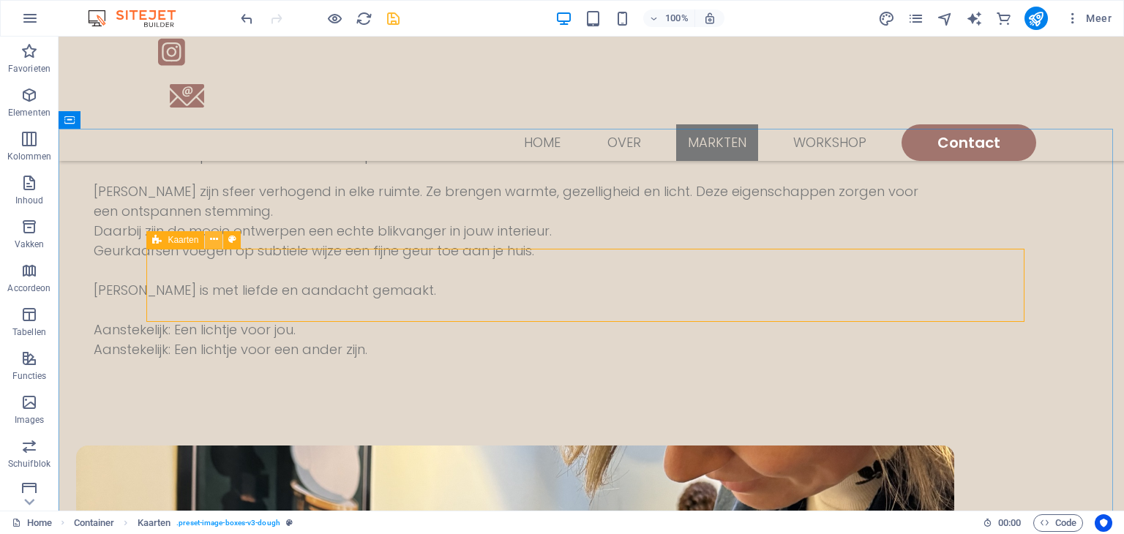
click at [212, 241] on icon at bounding box center [214, 239] width 8 height 15
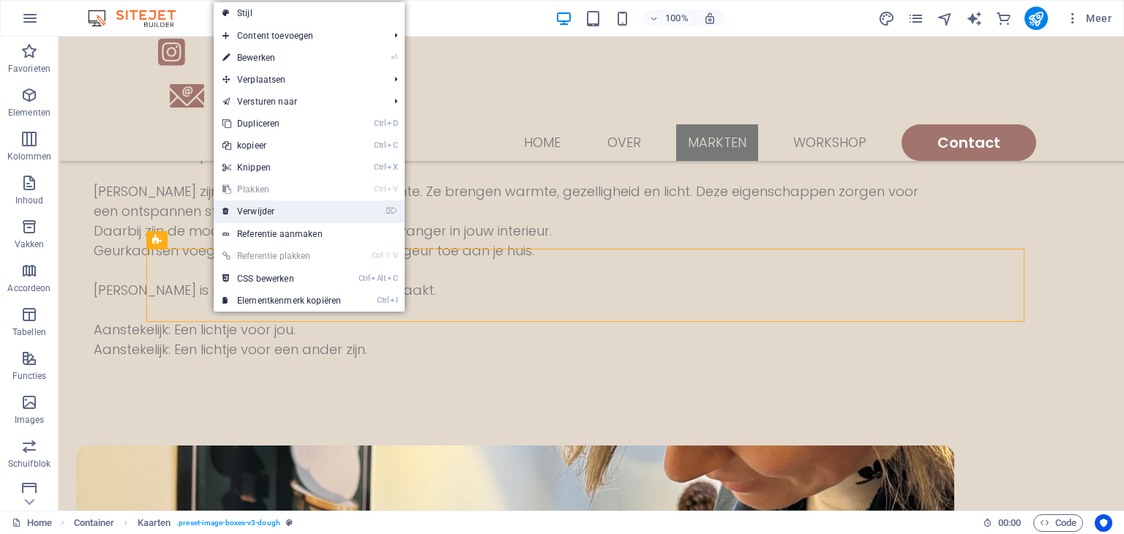
click at [249, 214] on link "⌦ Verwijder" at bounding box center [282, 211] width 136 height 22
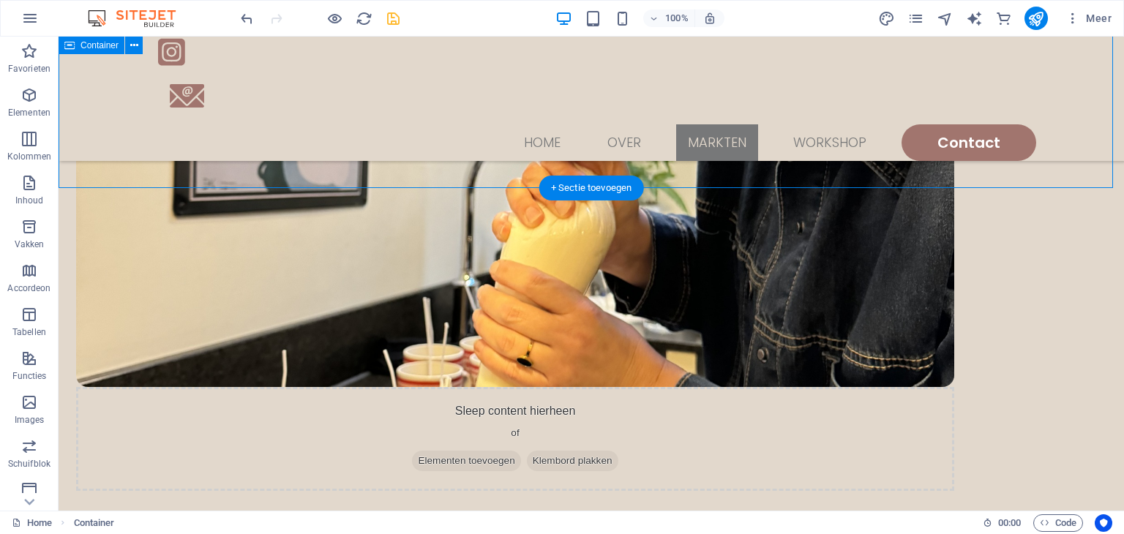
scroll to position [1446, 0]
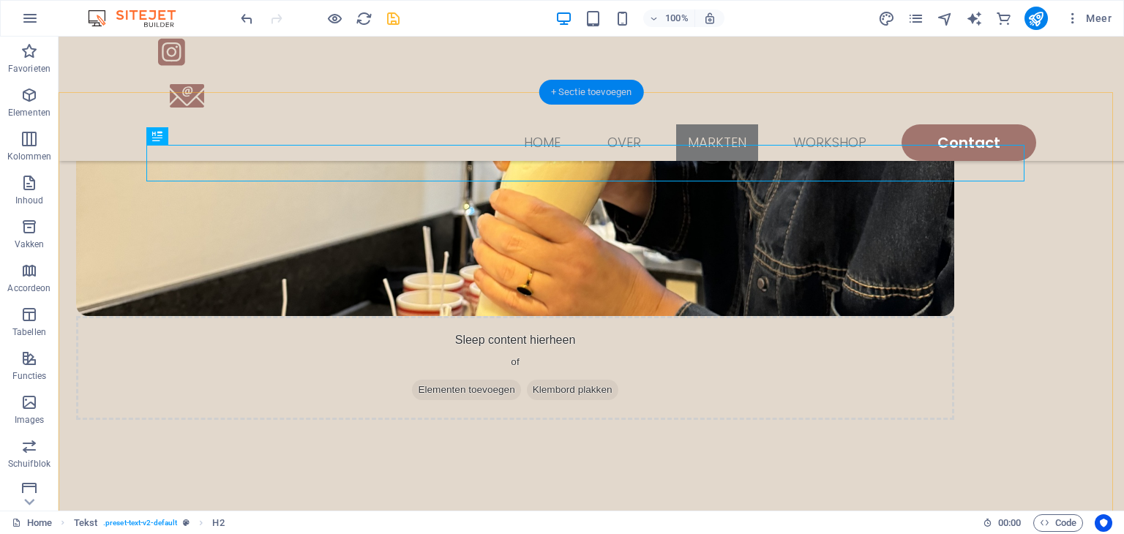
click at [605, 95] on div "+ Sectie toevoegen" at bounding box center [591, 92] width 105 height 25
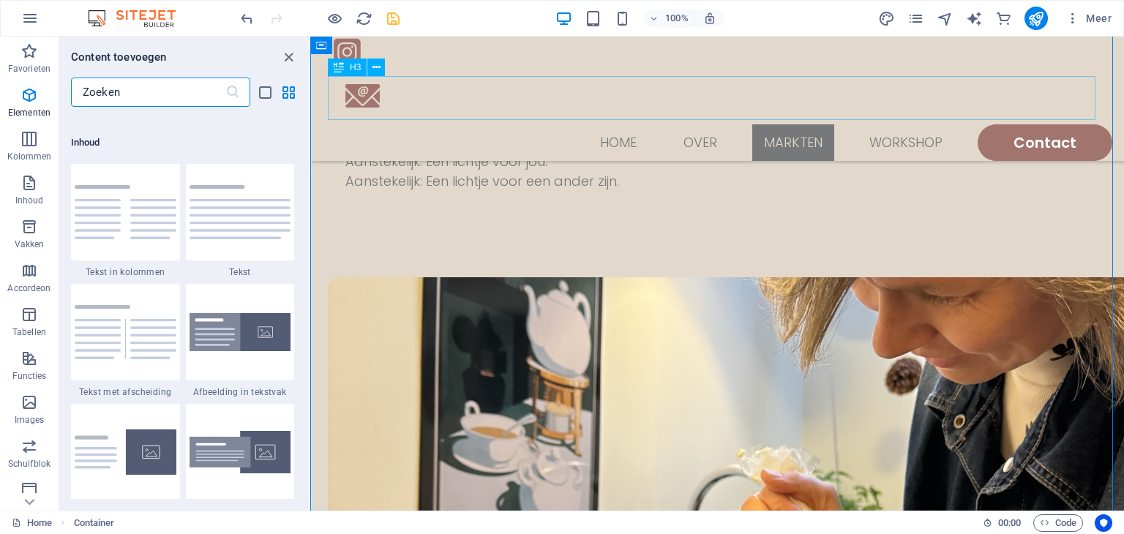
scroll to position [2560, 0]
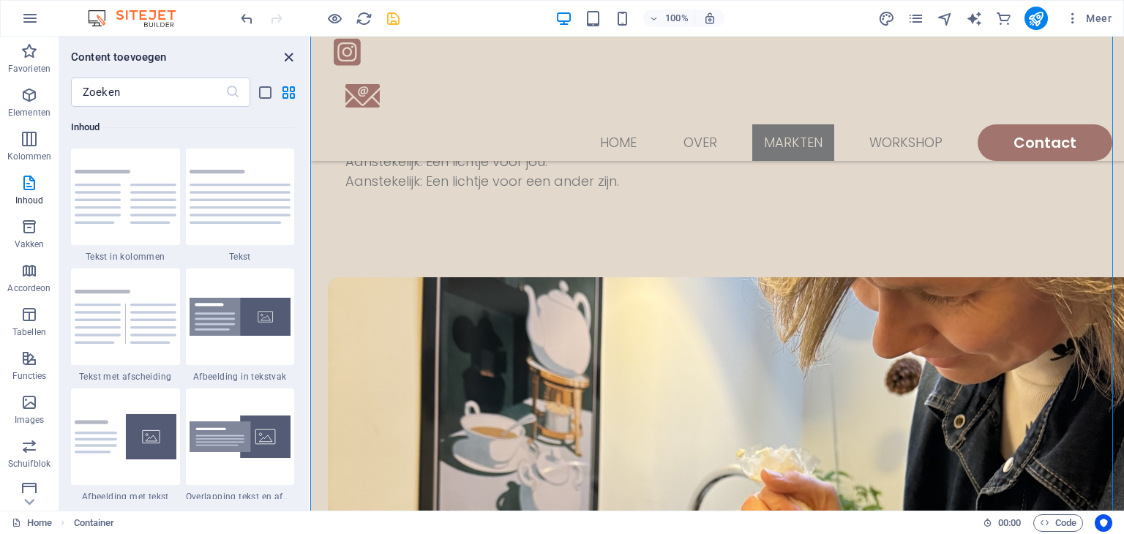
click at [292, 58] on icon "close panel" at bounding box center [288, 57] width 17 height 17
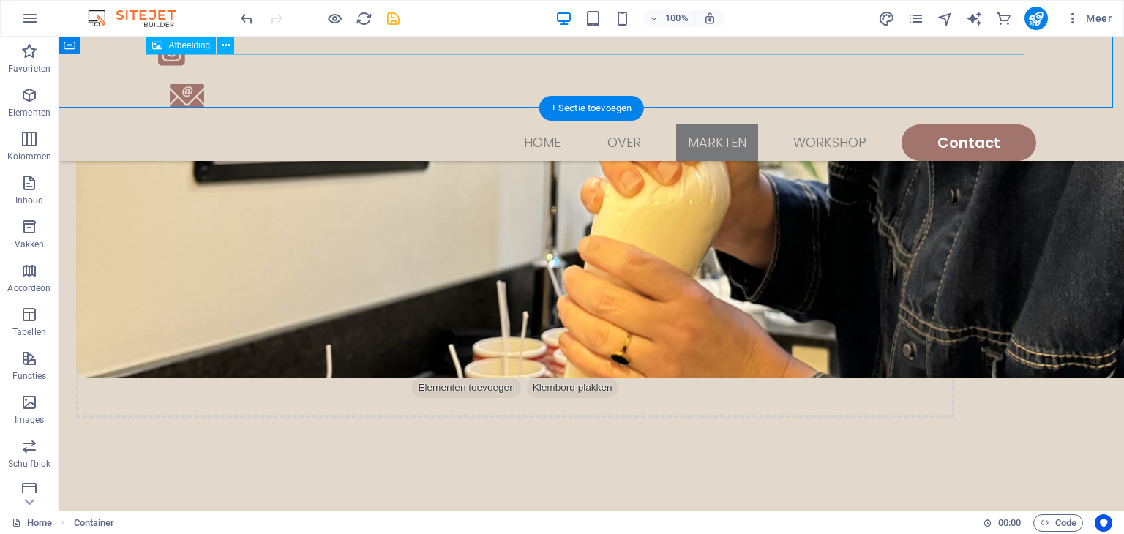
scroll to position [1454, 0]
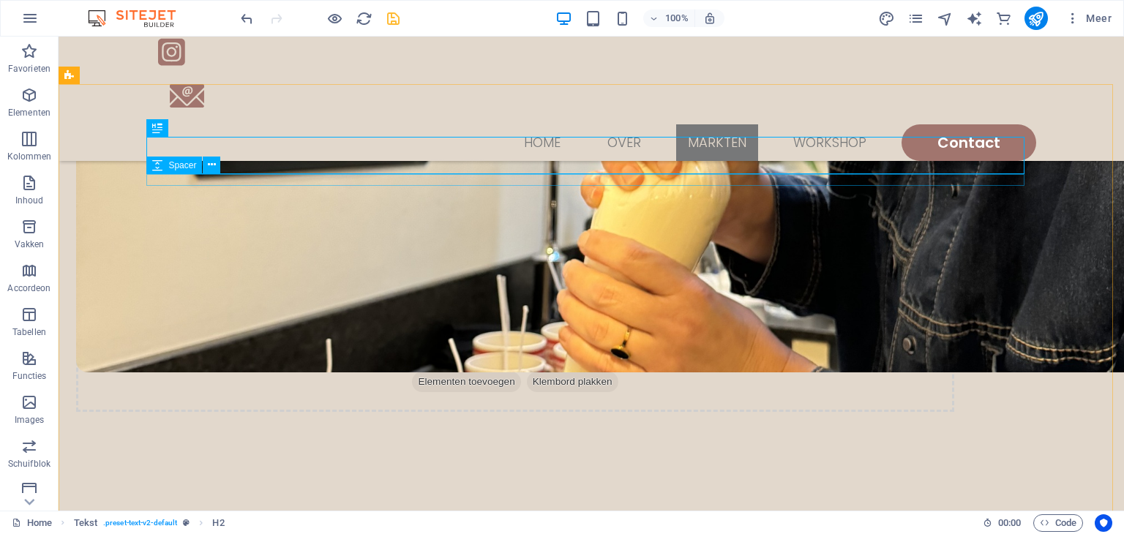
click at [155, 168] on icon at bounding box center [157, 166] width 10 height 18
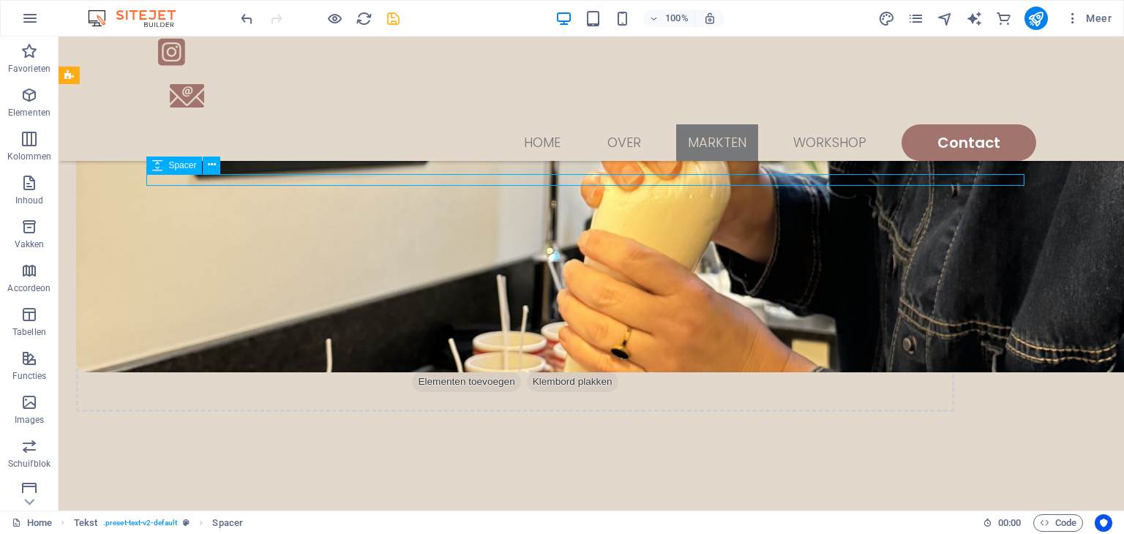
click at [175, 166] on span "Spacer" at bounding box center [182, 165] width 28 height 9
click at [214, 171] on icon at bounding box center [212, 164] width 8 height 15
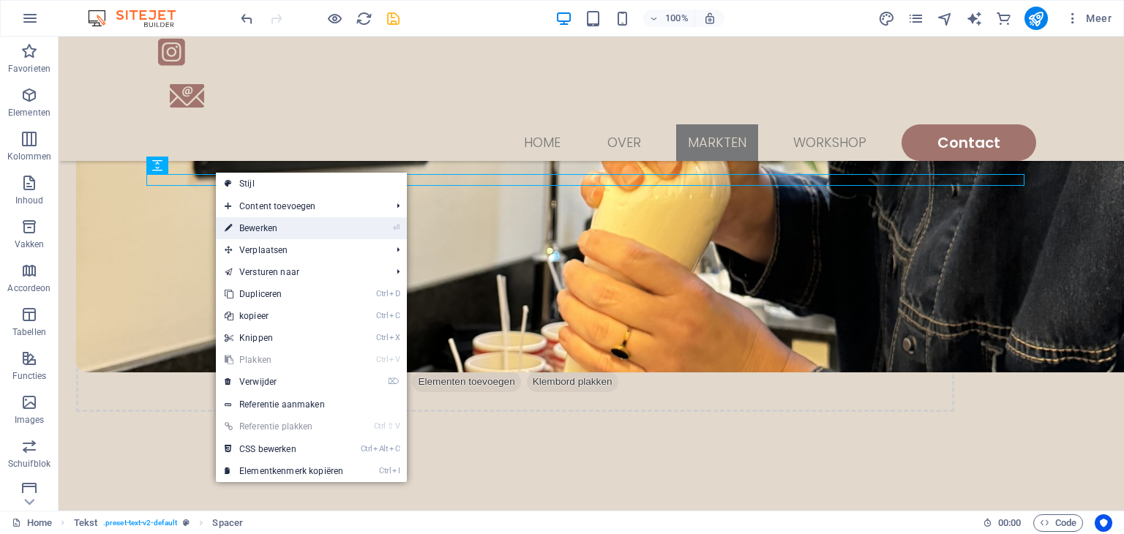
click at [254, 232] on link "⏎ Bewerken" at bounding box center [284, 228] width 136 height 22
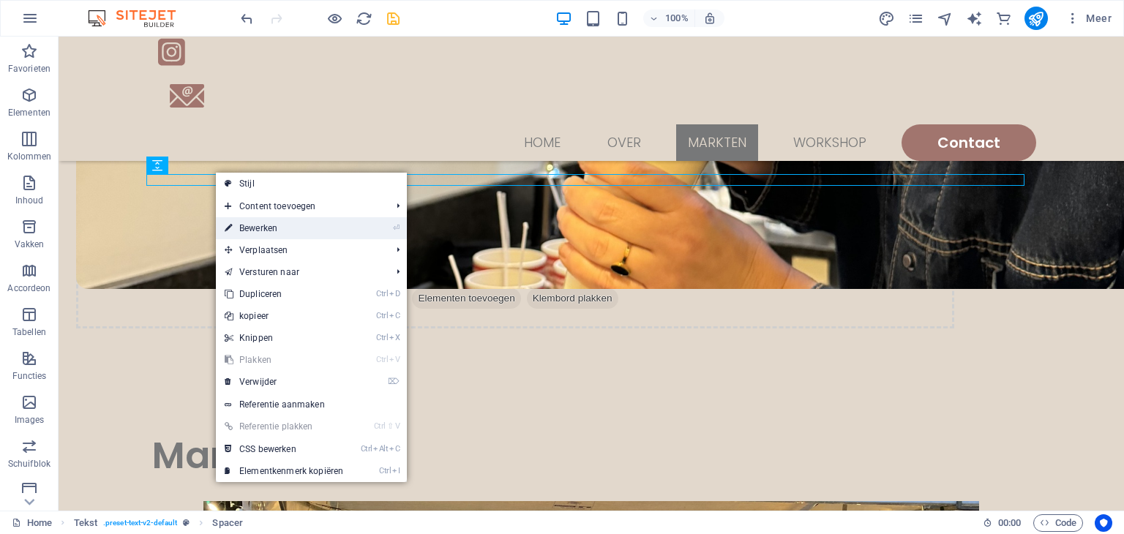
select select "rem"
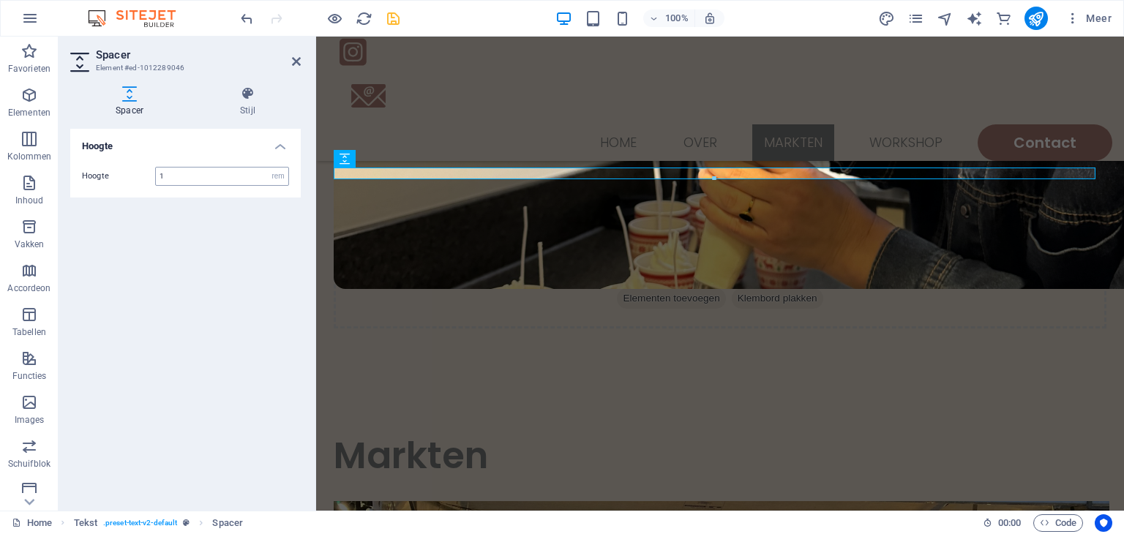
click at [199, 178] on input "1" at bounding box center [222, 177] width 132 height 18
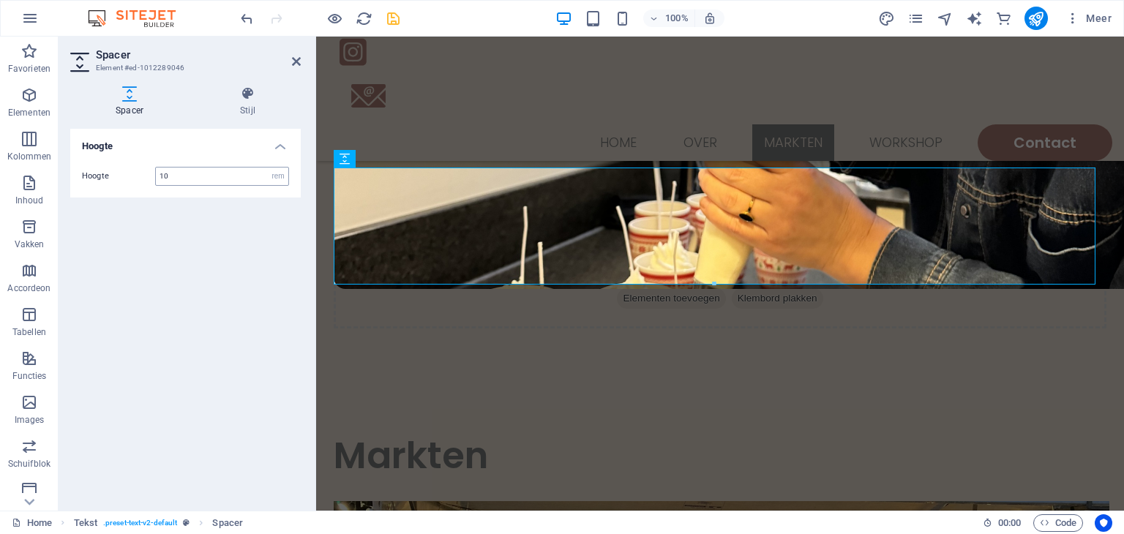
type input "1"
type input "5"
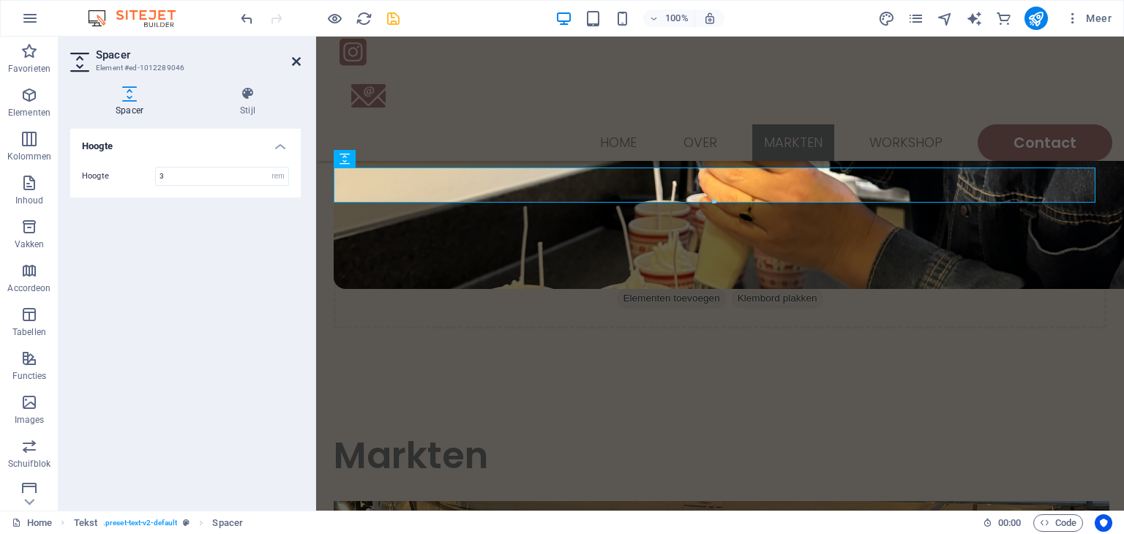
drag, startPoint x: 199, startPoint y: 178, endPoint x: 294, endPoint y: 62, distance: 149.7
click at [294, 62] on aside "Spacer Element #ed-1012289046 Spacer Stijl Hoogte Hoogte 3 px rem vh vw Tekst E…" at bounding box center [188, 274] width 258 height 474
type input "3"
click at [294, 62] on icon at bounding box center [296, 62] width 9 height 12
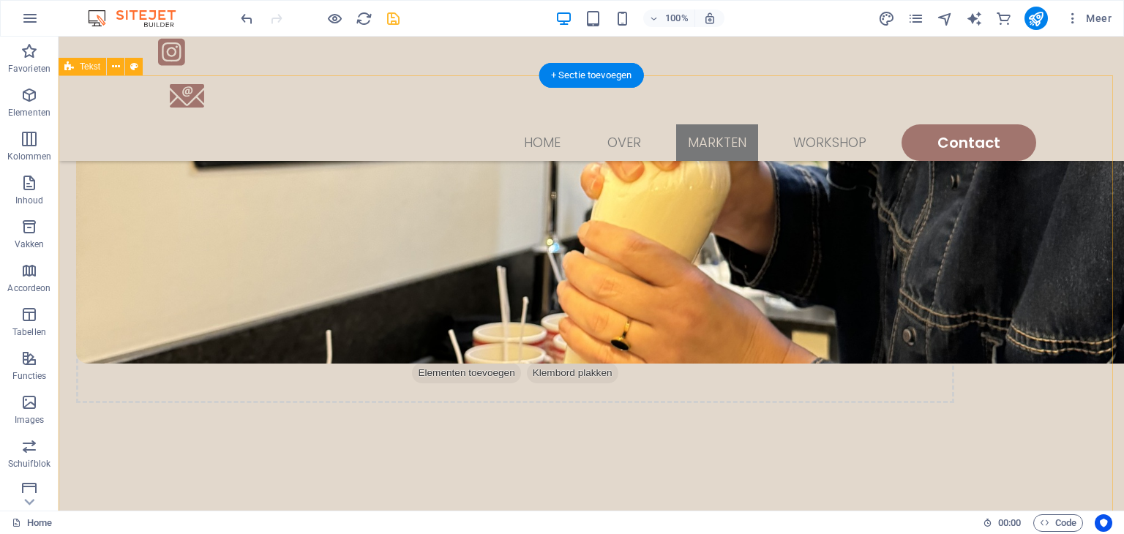
scroll to position [1463, 0]
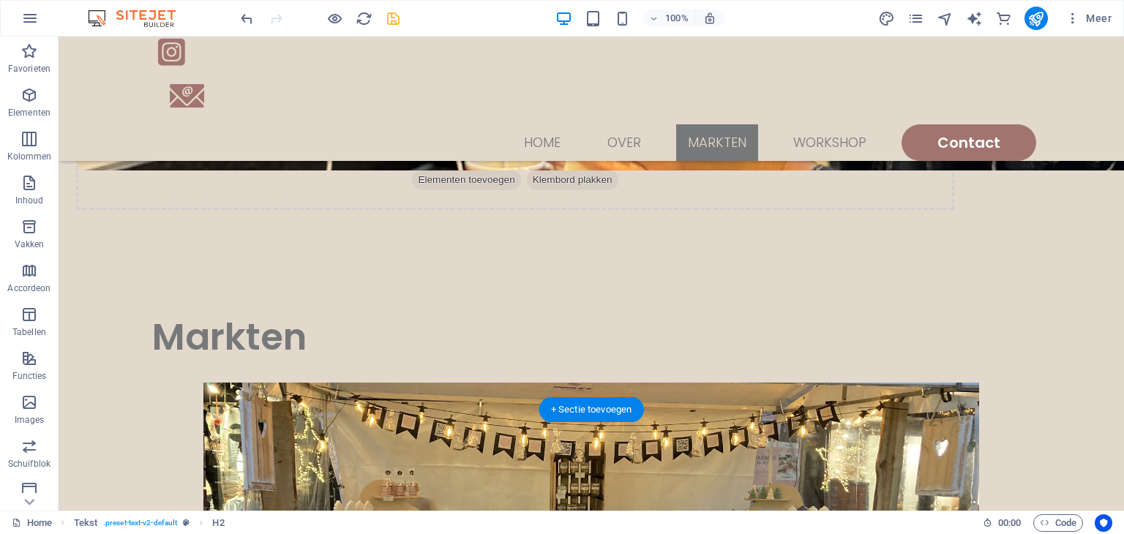
scroll to position [1659, 0]
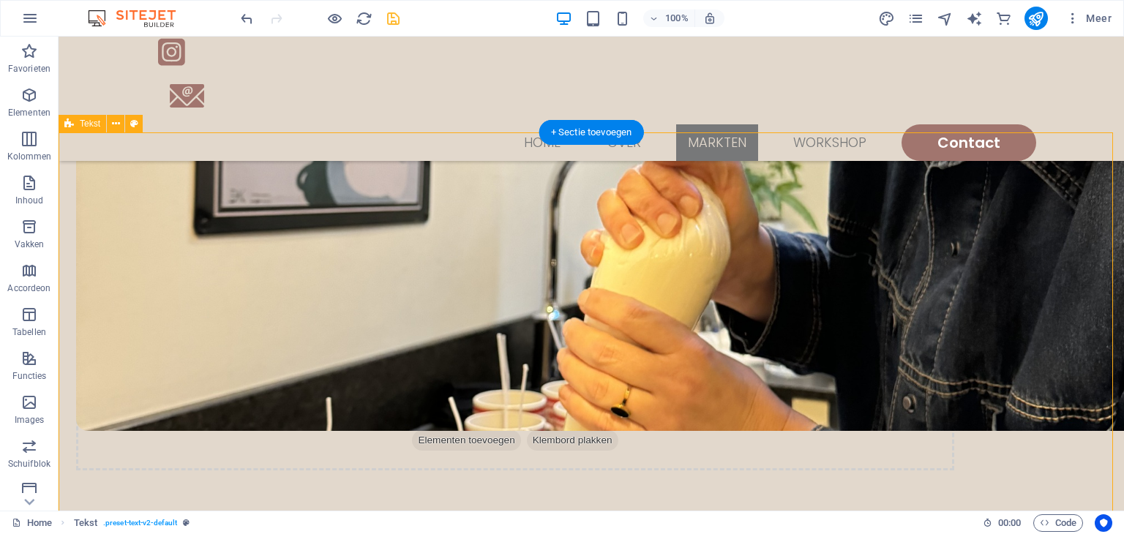
scroll to position [1393, 0]
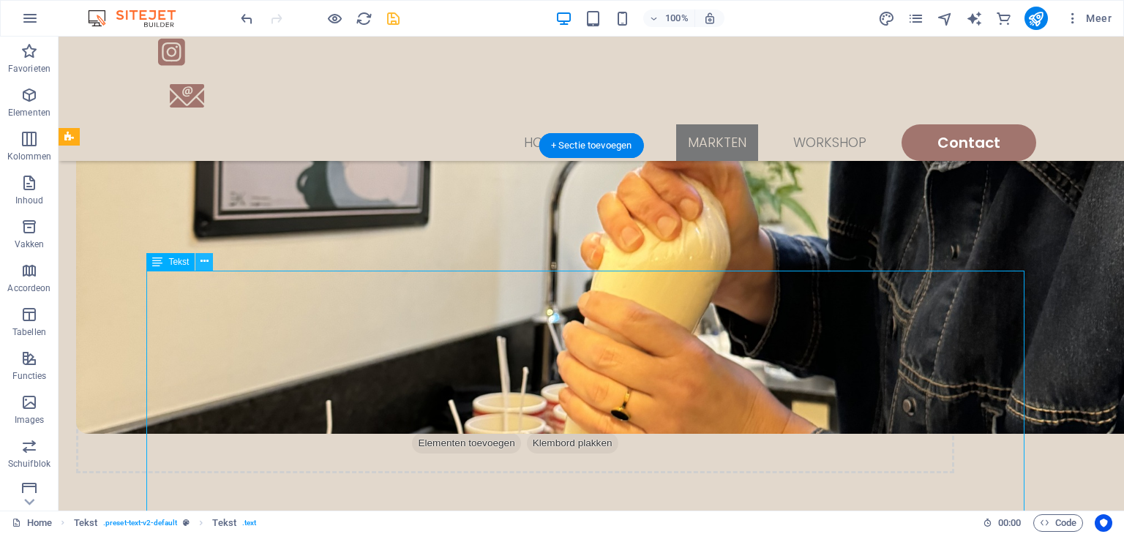
click at [206, 263] on icon at bounding box center [204, 261] width 8 height 15
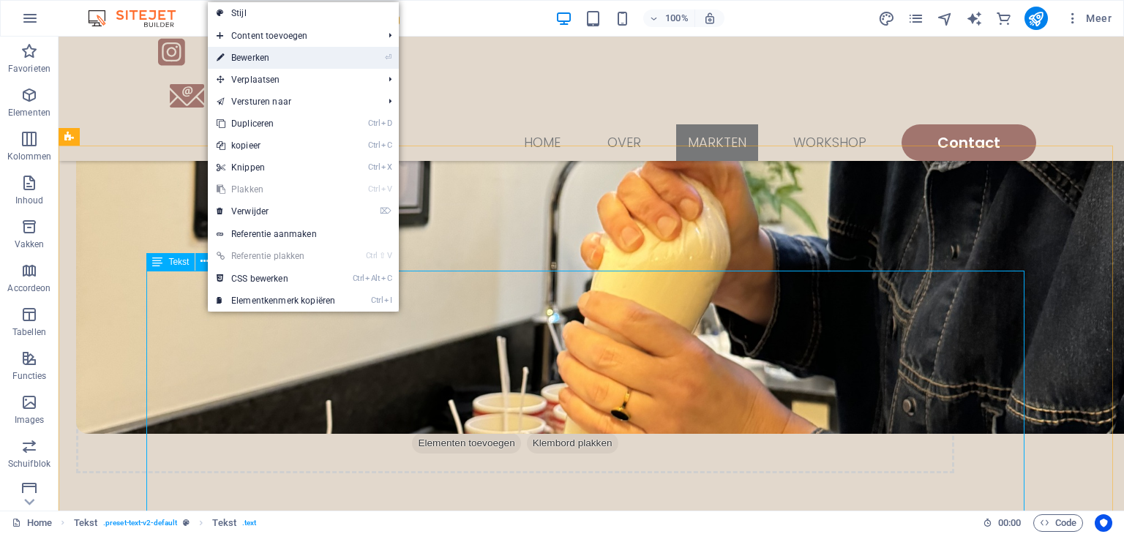
click at [258, 56] on link "⏎ Bewerken" at bounding box center [276, 58] width 136 height 22
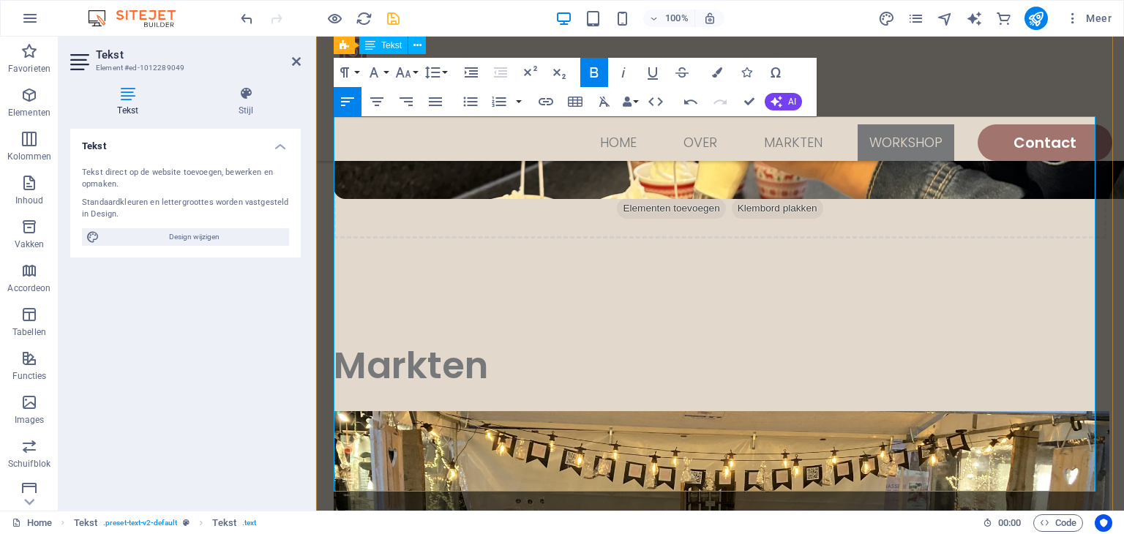
scroll to position [1612, 0]
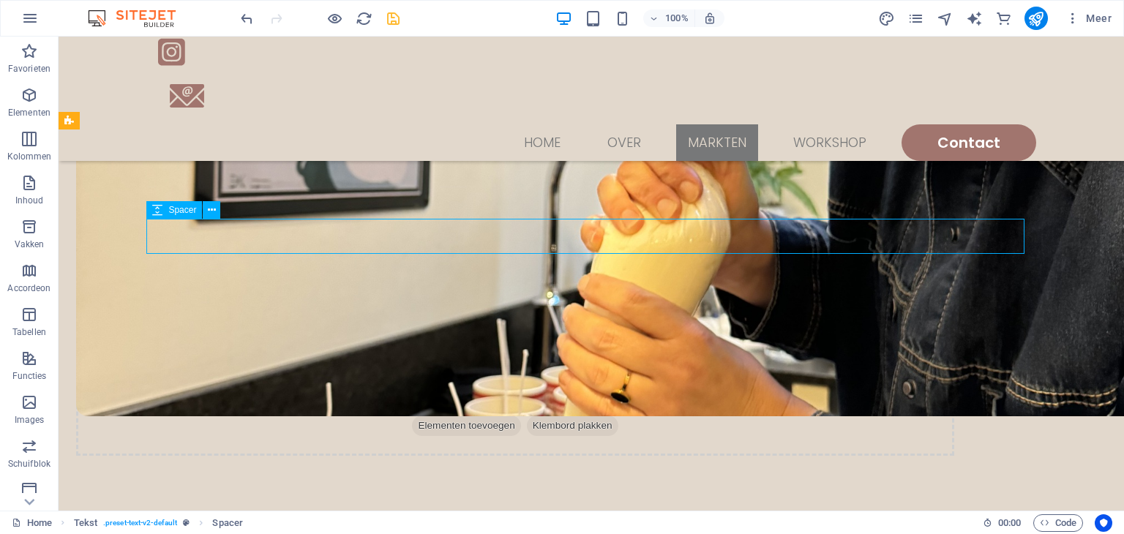
scroll to position [1402, 0]
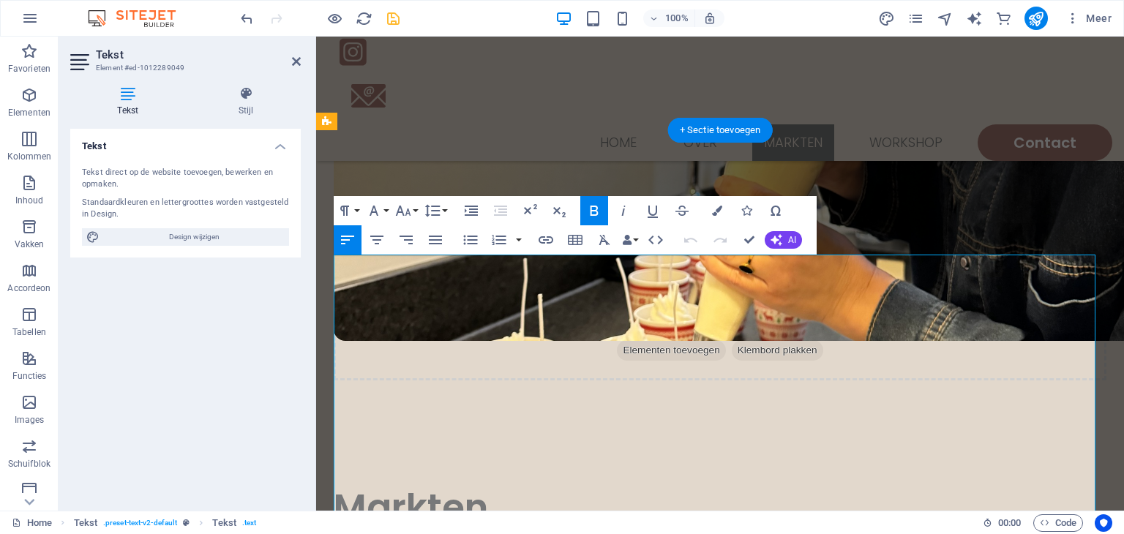
drag, startPoint x: 341, startPoint y: 265, endPoint x: 778, endPoint y: 287, distance: 438.1
click at [592, 209] on icon "button" at bounding box center [594, 211] width 18 height 18
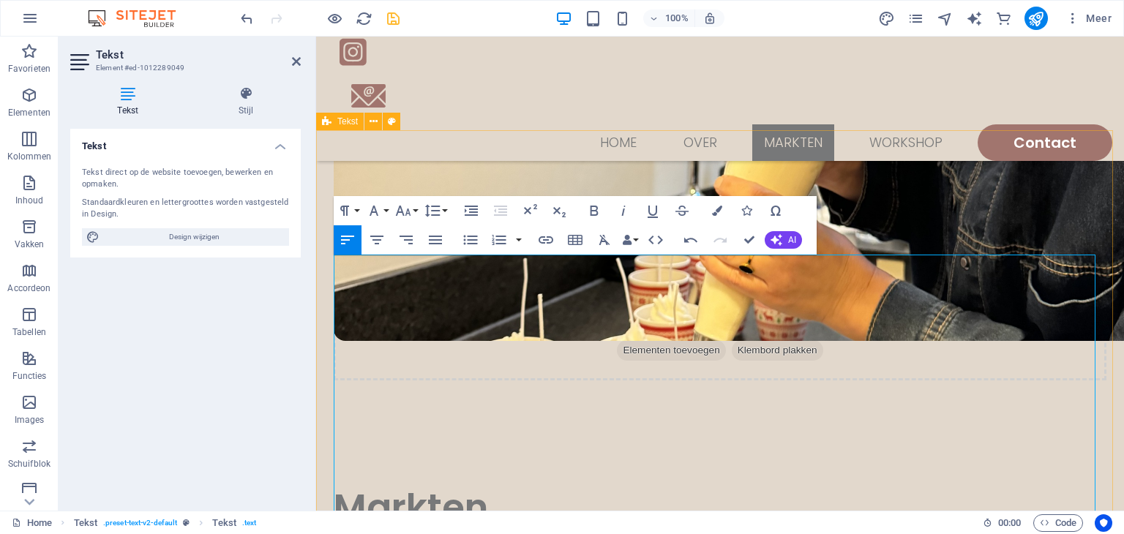
drag, startPoint x: 348, startPoint y: 267, endPoint x: 326, endPoint y: 268, distance: 22.0
click at [597, 209] on icon "button" at bounding box center [594, 211] width 8 height 10
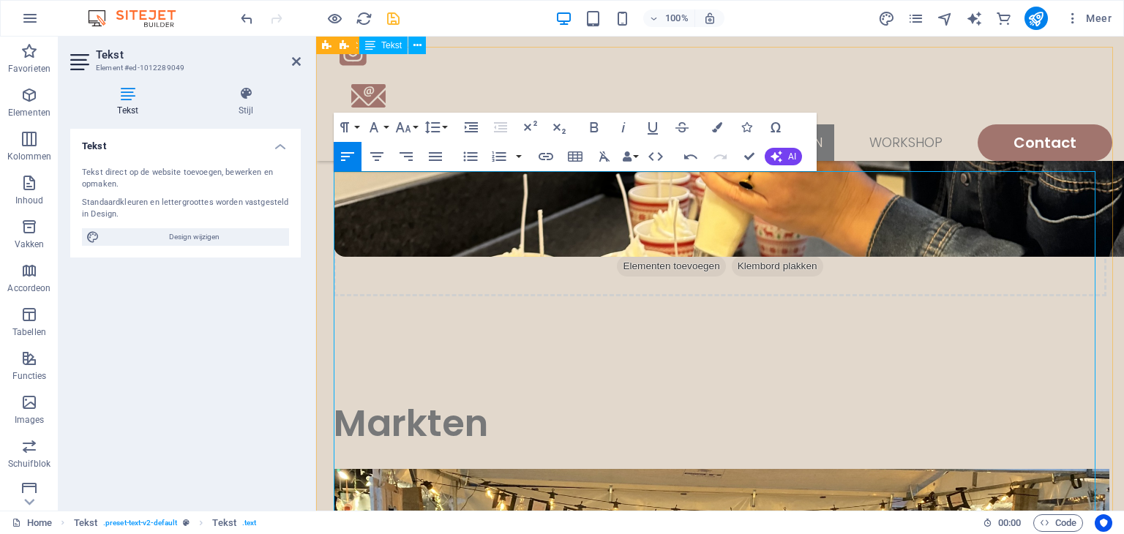
scroll to position [1569, 0]
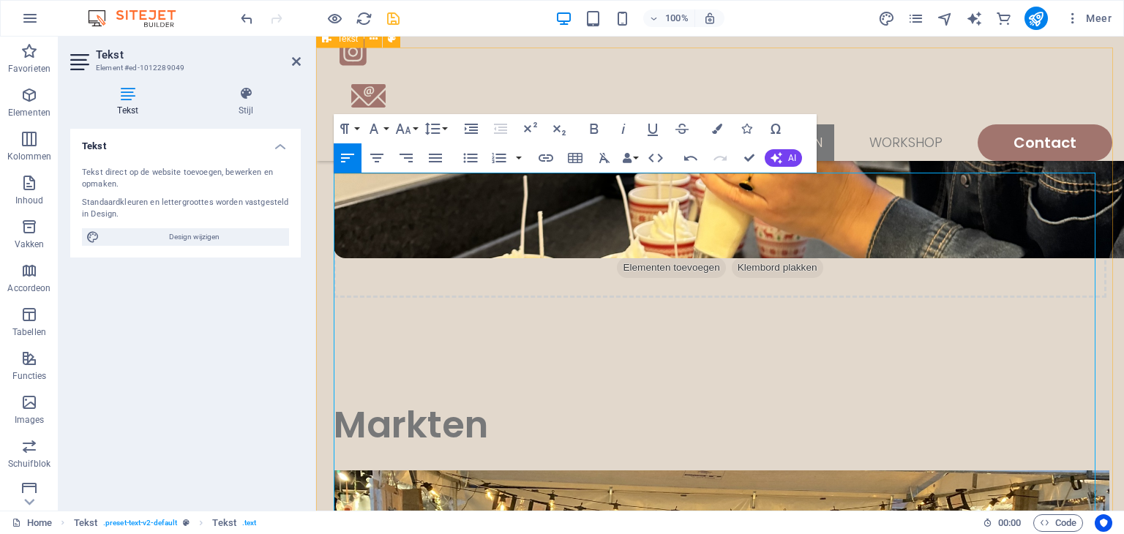
drag, startPoint x: 723, startPoint y: 331, endPoint x: 914, endPoint y: 327, distance: 191.0
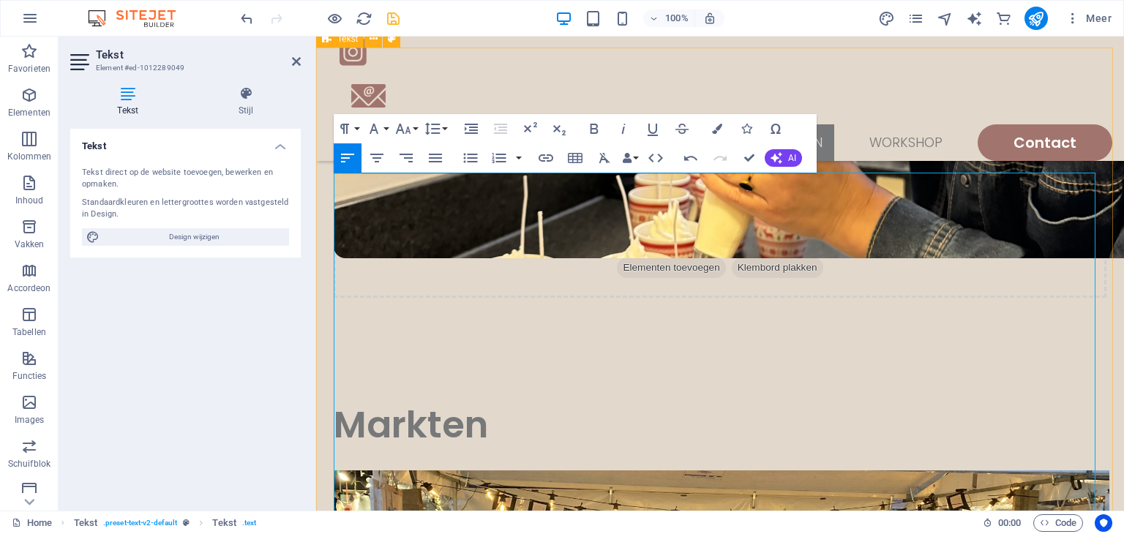
click at [397, 26] on icon "save" at bounding box center [393, 18] width 17 height 17
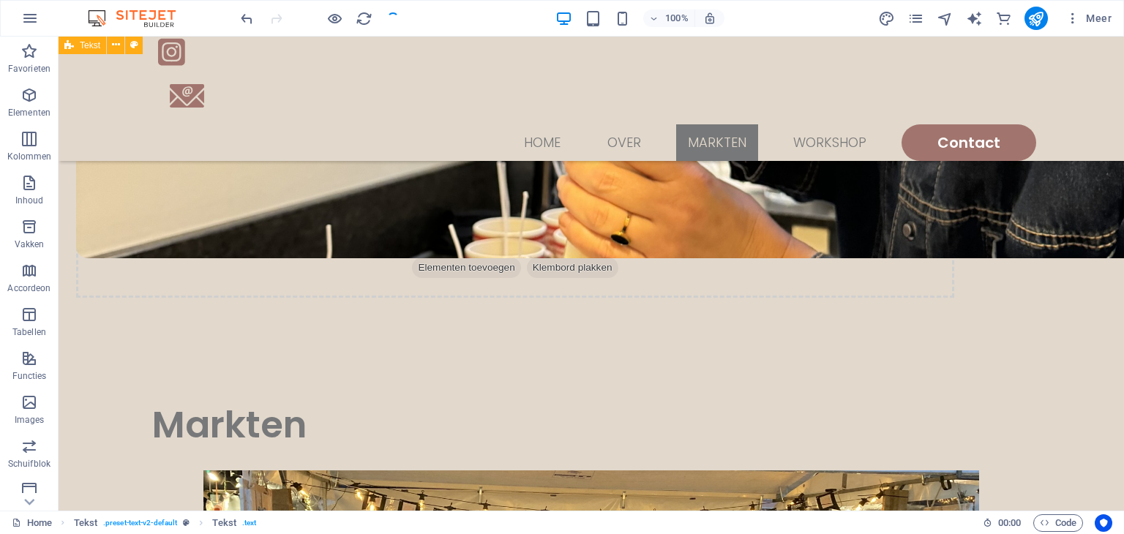
scroll to position [1484, 0]
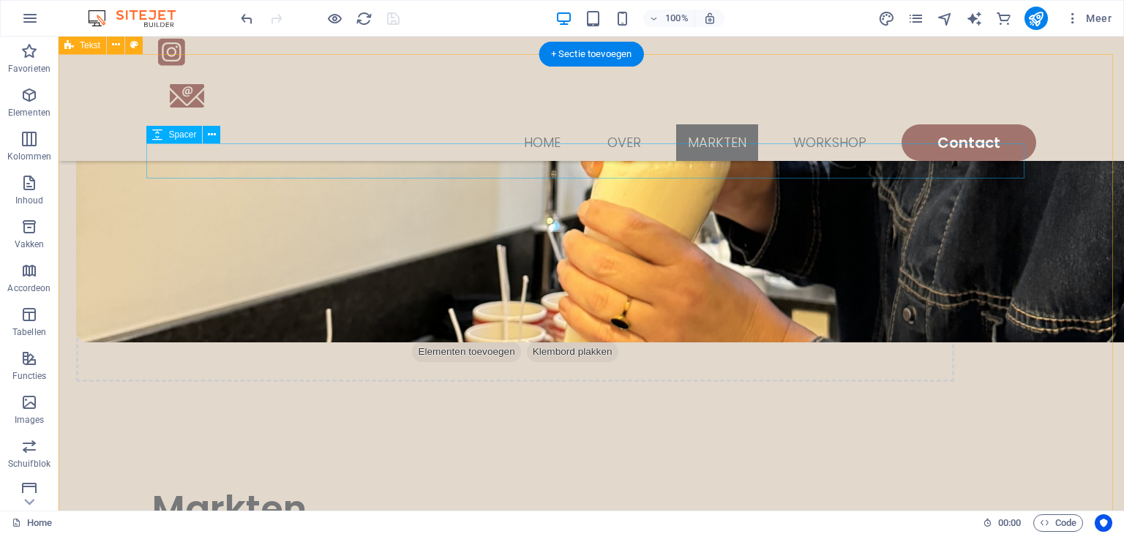
click at [211, 136] on icon at bounding box center [212, 134] width 8 height 15
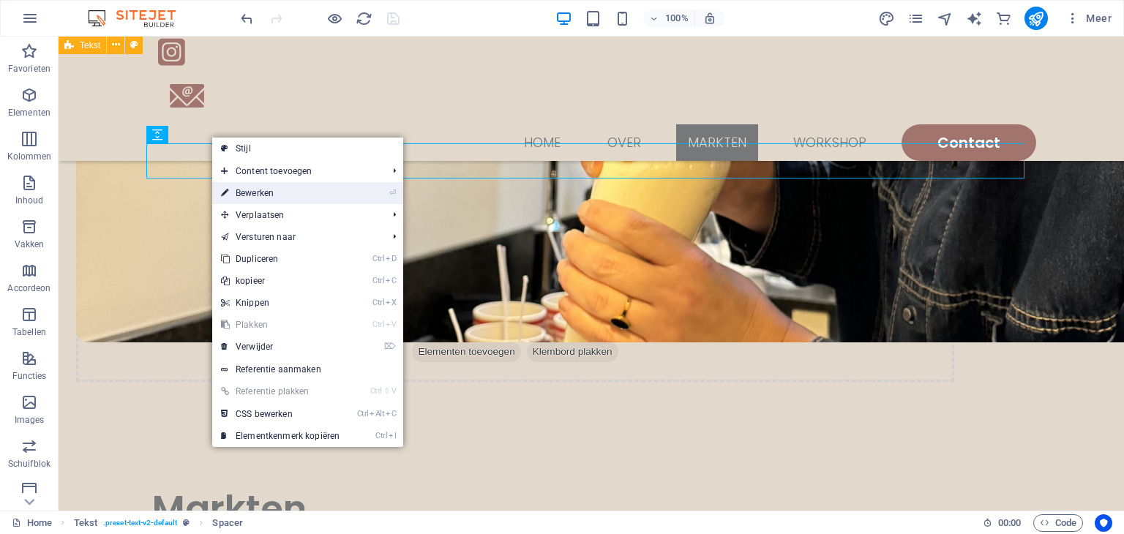
click at [252, 197] on link "⏎ Bewerken" at bounding box center [280, 193] width 136 height 22
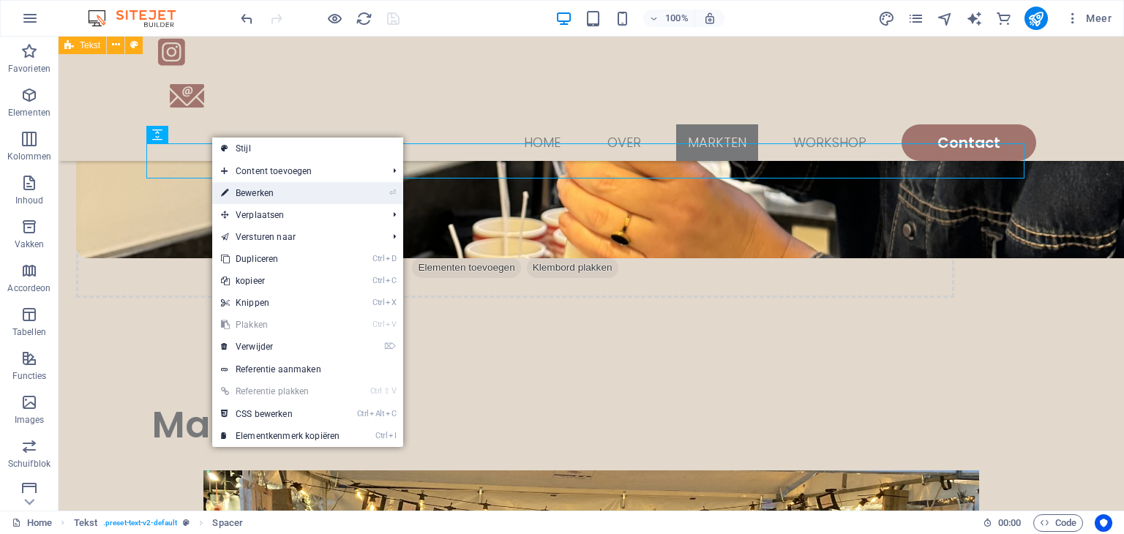
select select "rem"
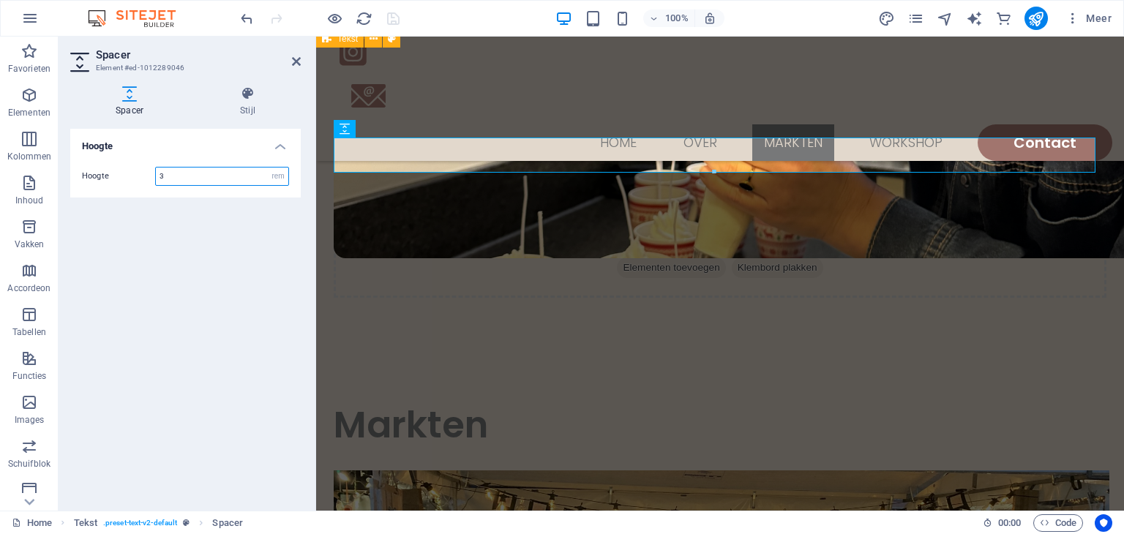
click at [201, 176] on input "3" at bounding box center [222, 177] width 132 height 18
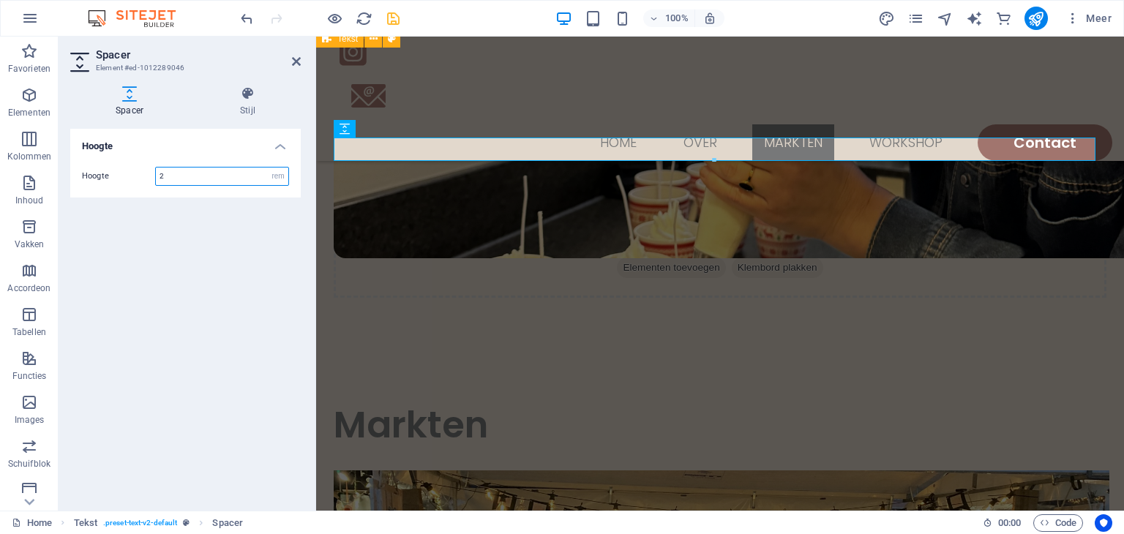
type input "2"
click at [293, 64] on icon at bounding box center [296, 62] width 9 height 12
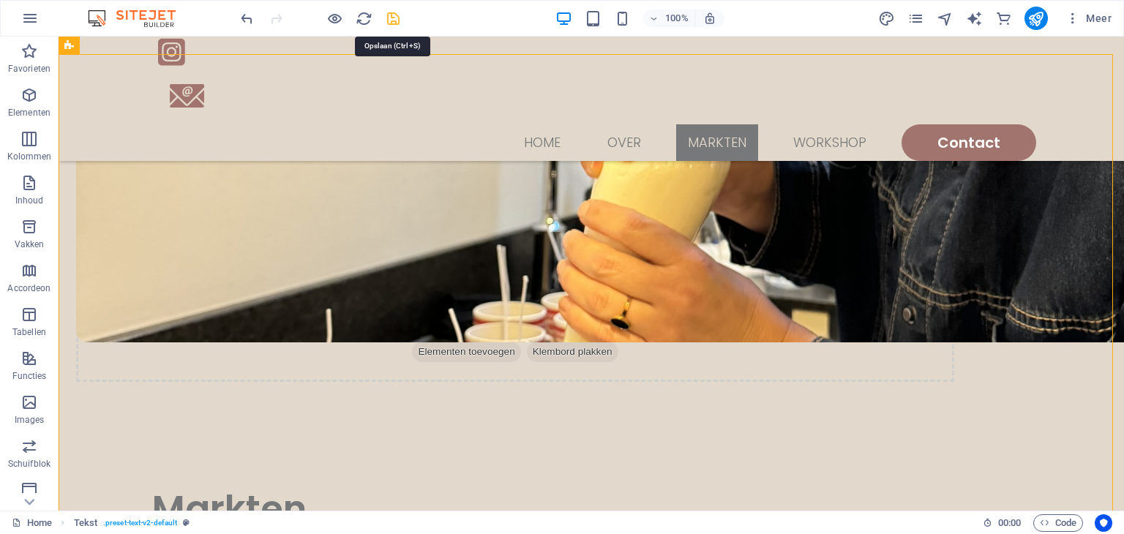
click at [398, 21] on icon "save" at bounding box center [393, 18] width 17 height 17
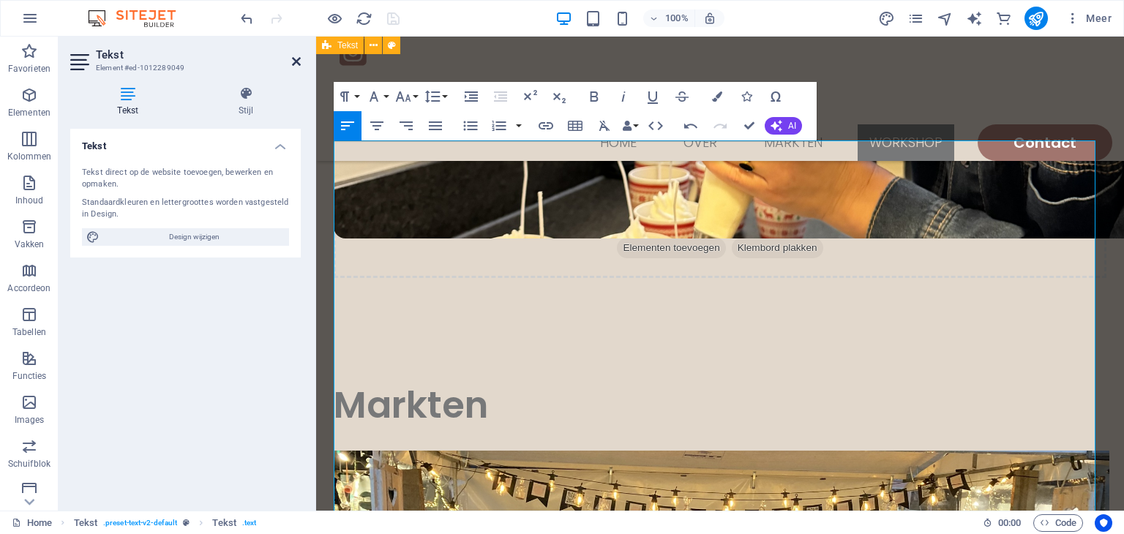
click at [296, 61] on icon at bounding box center [296, 62] width 9 height 12
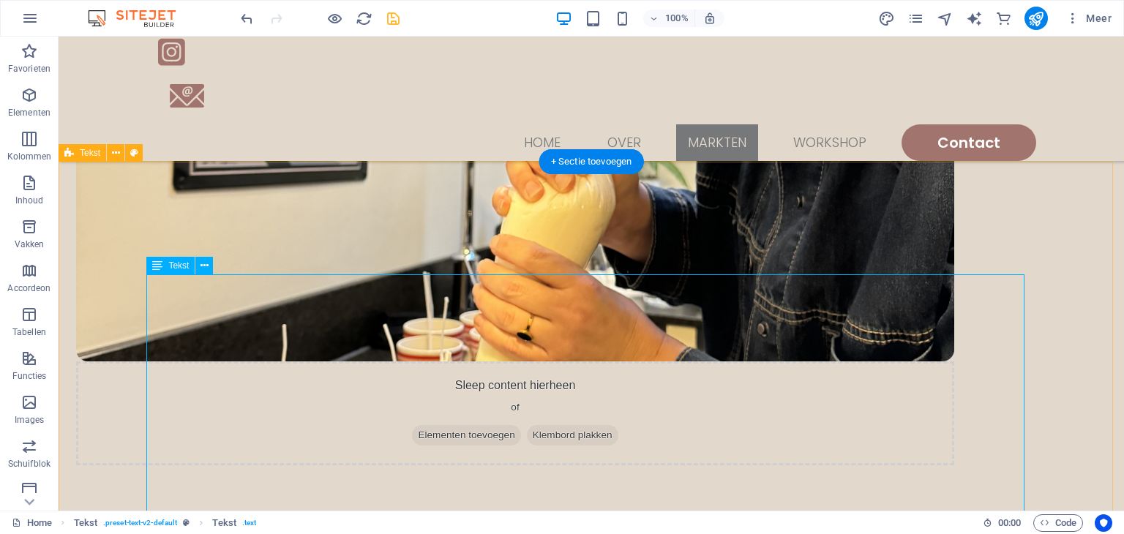
scroll to position [1424, 0]
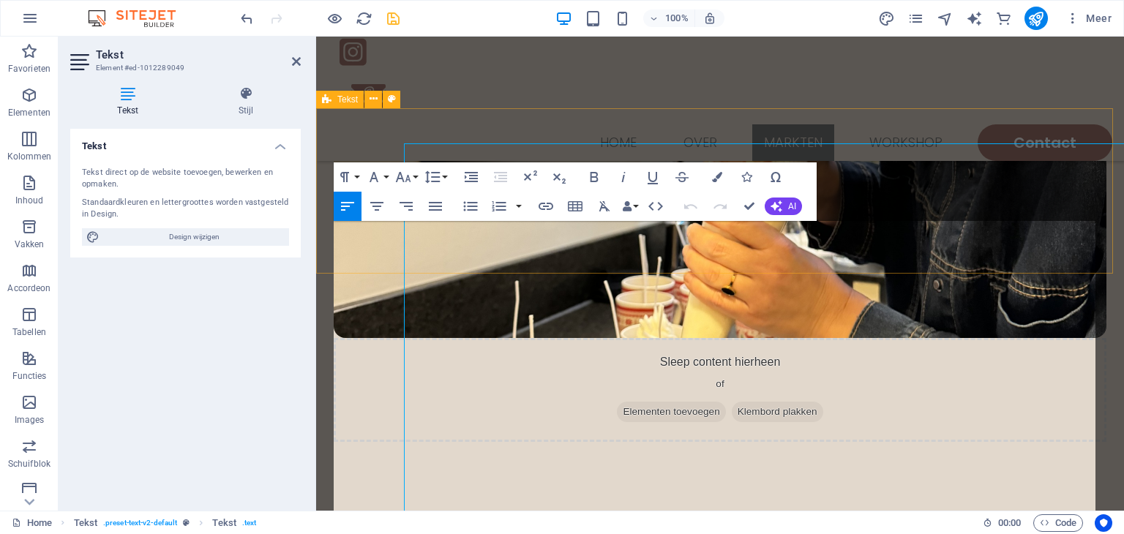
scroll to position [1508, 0]
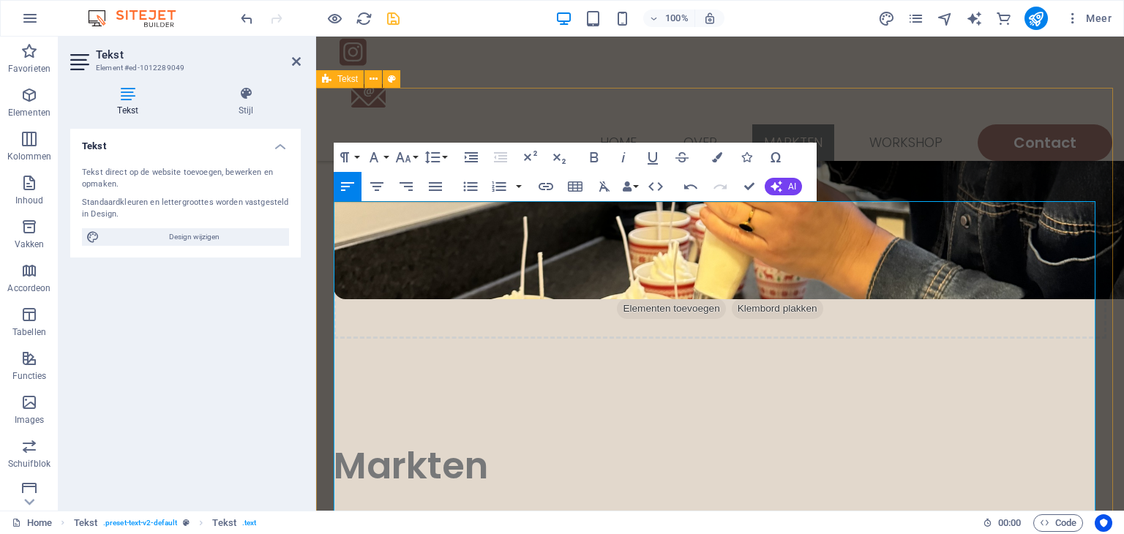
click at [295, 56] on icon at bounding box center [296, 62] width 9 height 12
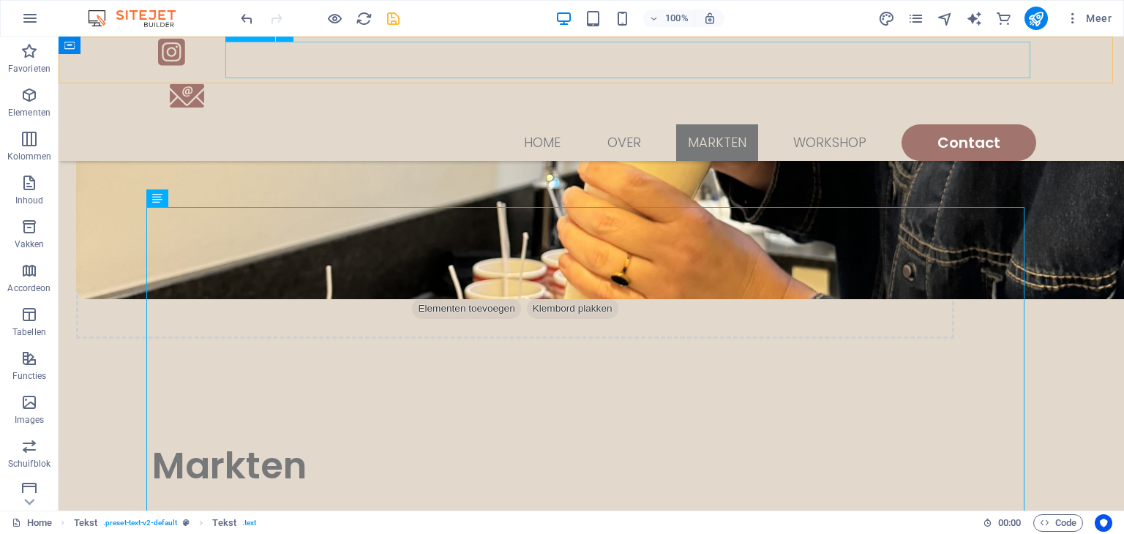
scroll to position [1444, 0]
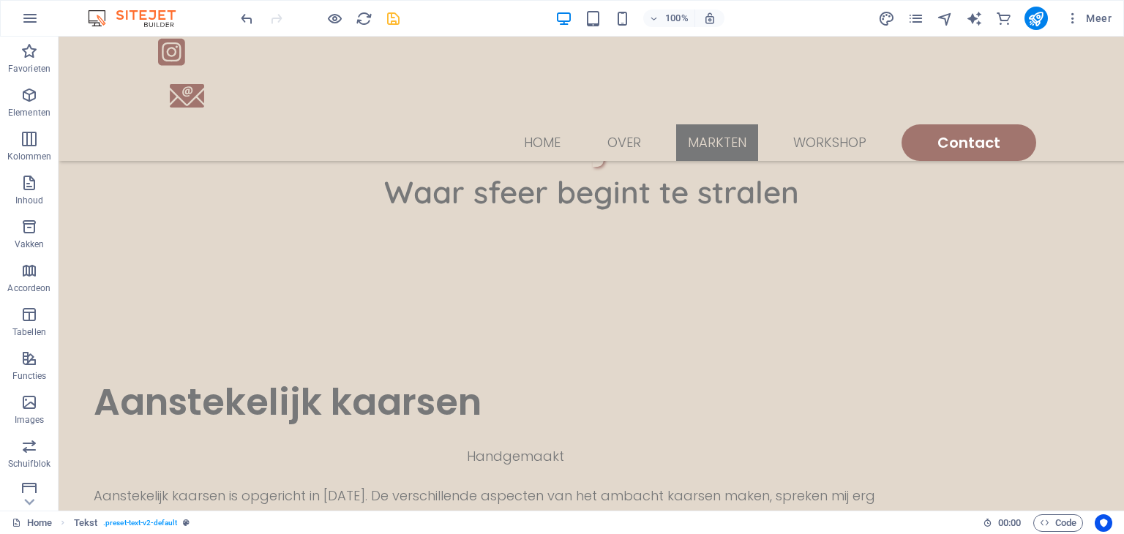
drag, startPoint x: 555, startPoint y: 107, endPoint x: 401, endPoint y: 29, distance: 173.1
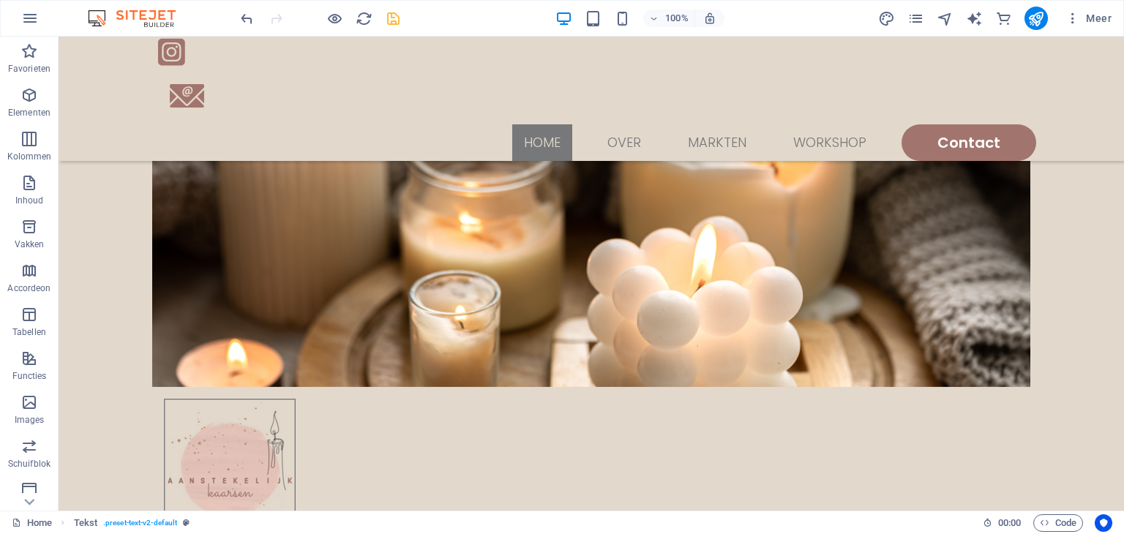
scroll to position [0, 0]
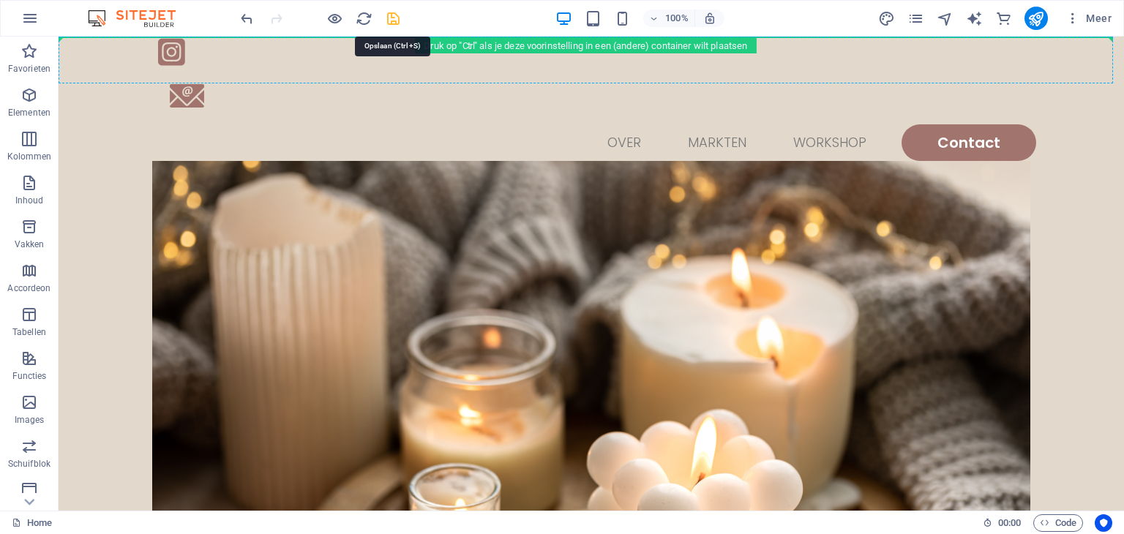
click at [392, 18] on icon "save" at bounding box center [393, 18] width 17 height 17
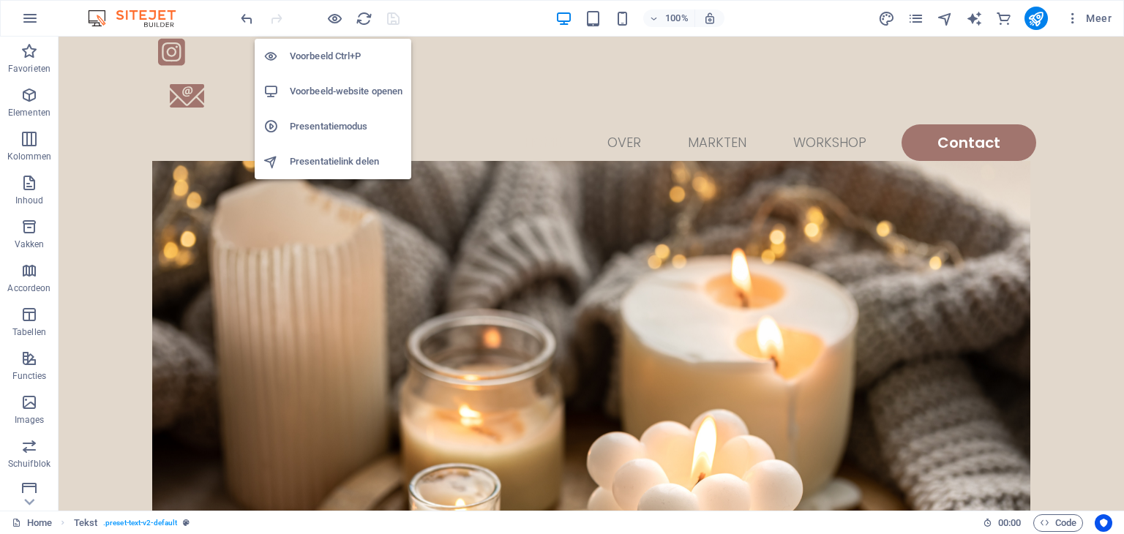
click at [342, 129] on h6 "Presentatiemodus" at bounding box center [346, 127] width 113 height 18
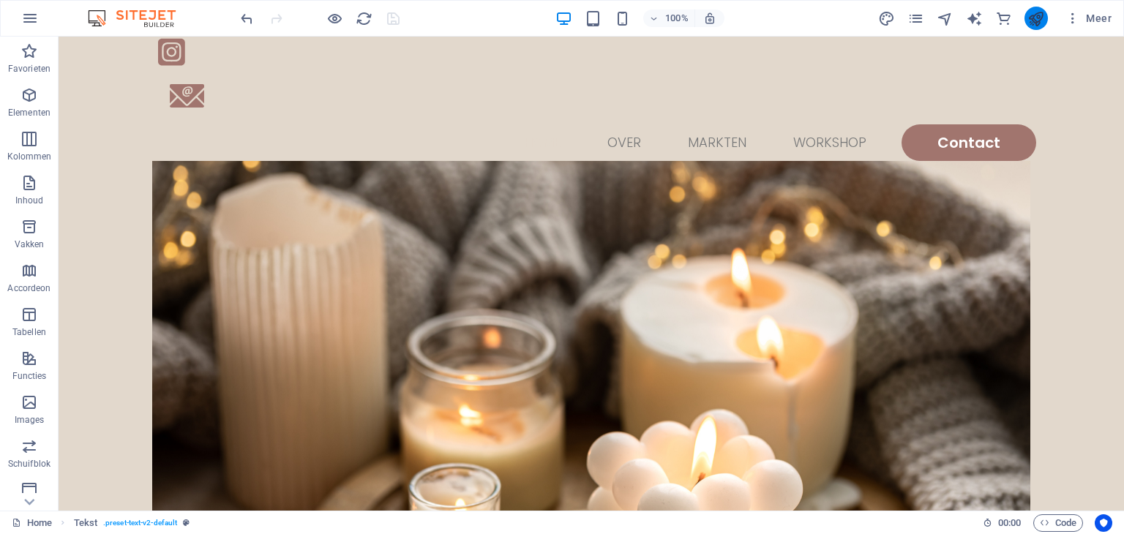
click at [1031, 26] on icon "publish" at bounding box center [1035, 18] width 17 height 17
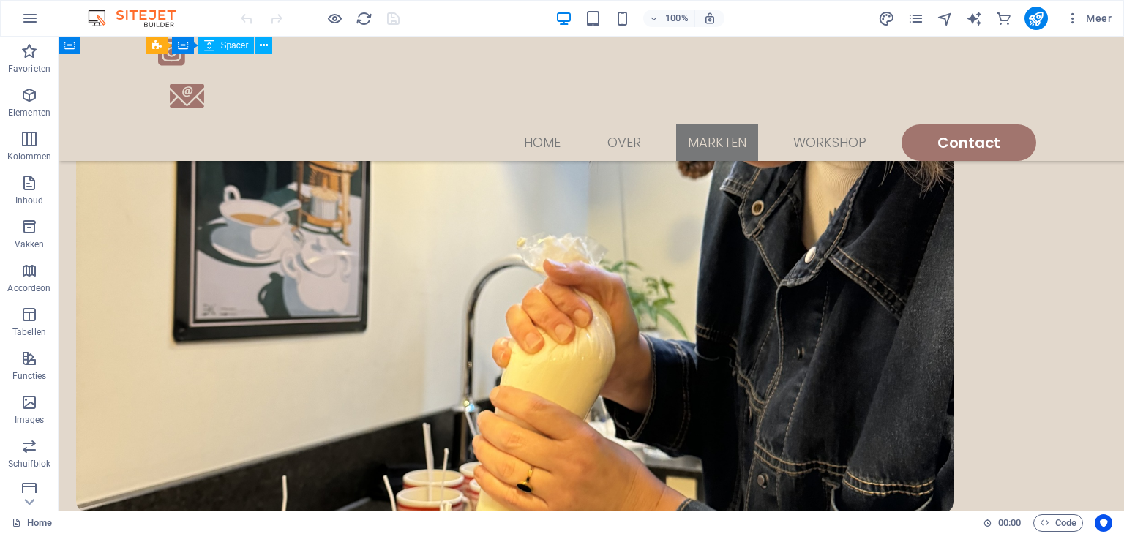
scroll to position [1256, 0]
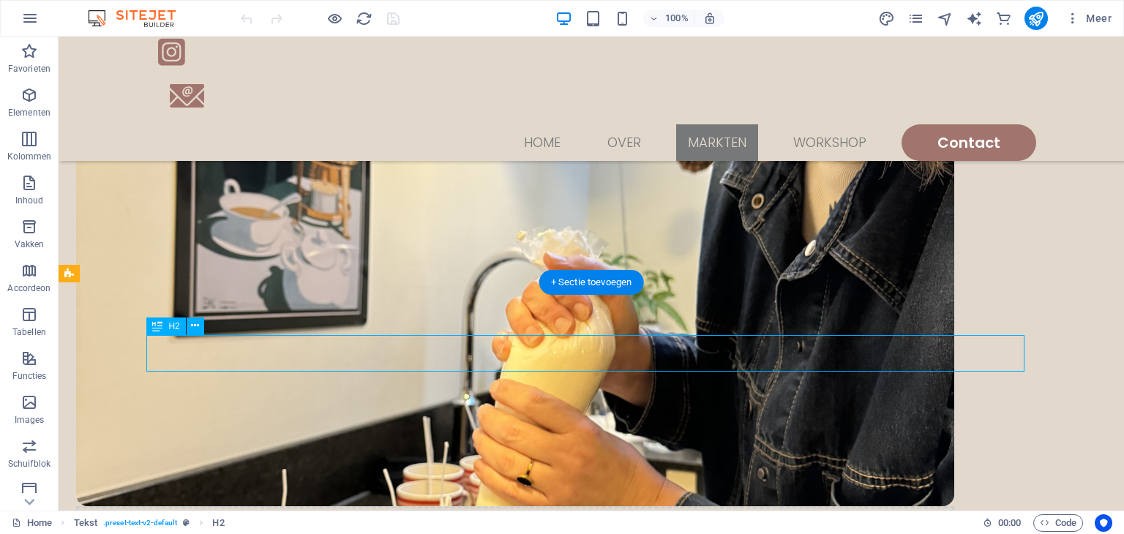
click at [72, 277] on icon at bounding box center [69, 274] width 10 height 18
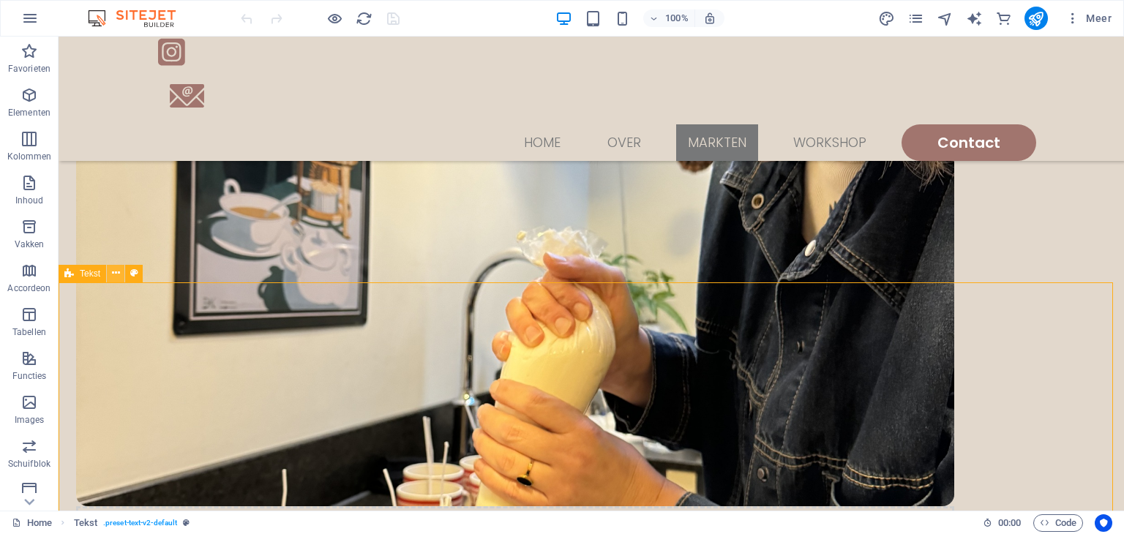
click at [117, 275] on icon at bounding box center [116, 273] width 8 height 15
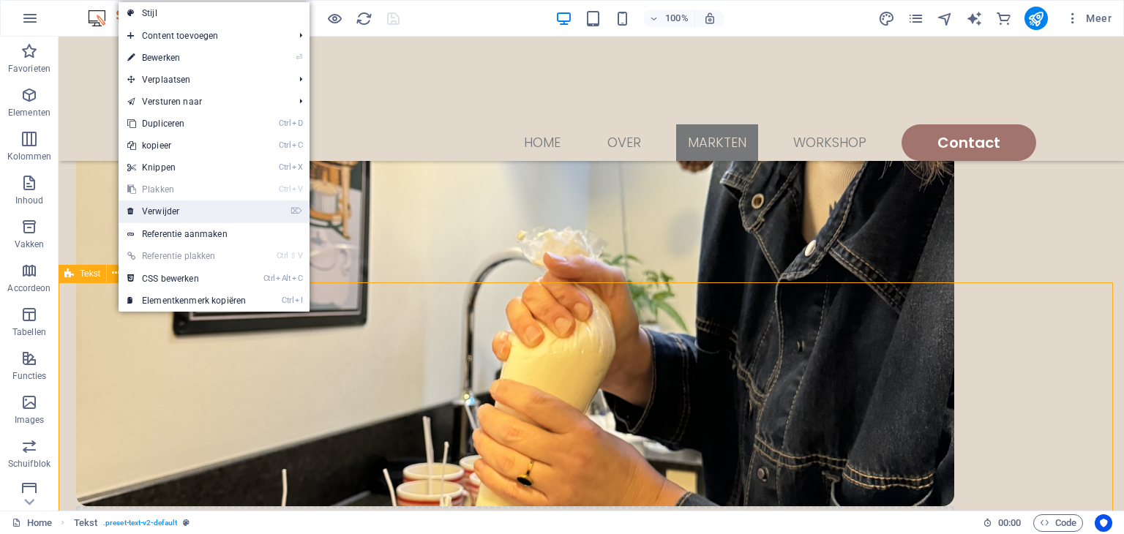
click at [173, 215] on link "⌦ Verwijder" at bounding box center [187, 211] width 136 height 22
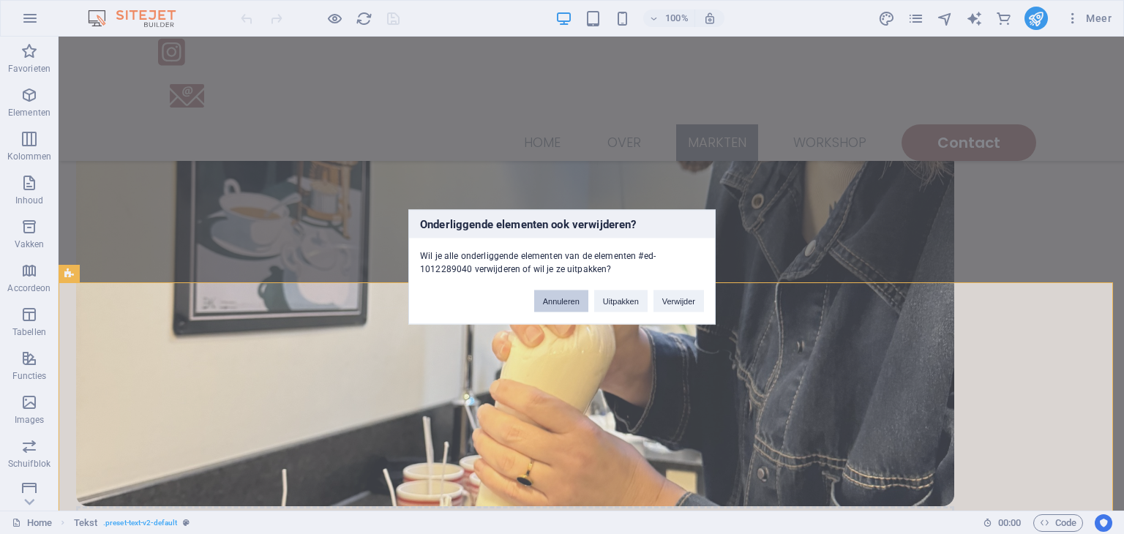
click at [564, 301] on button "Annuleren" at bounding box center [561, 301] width 54 height 22
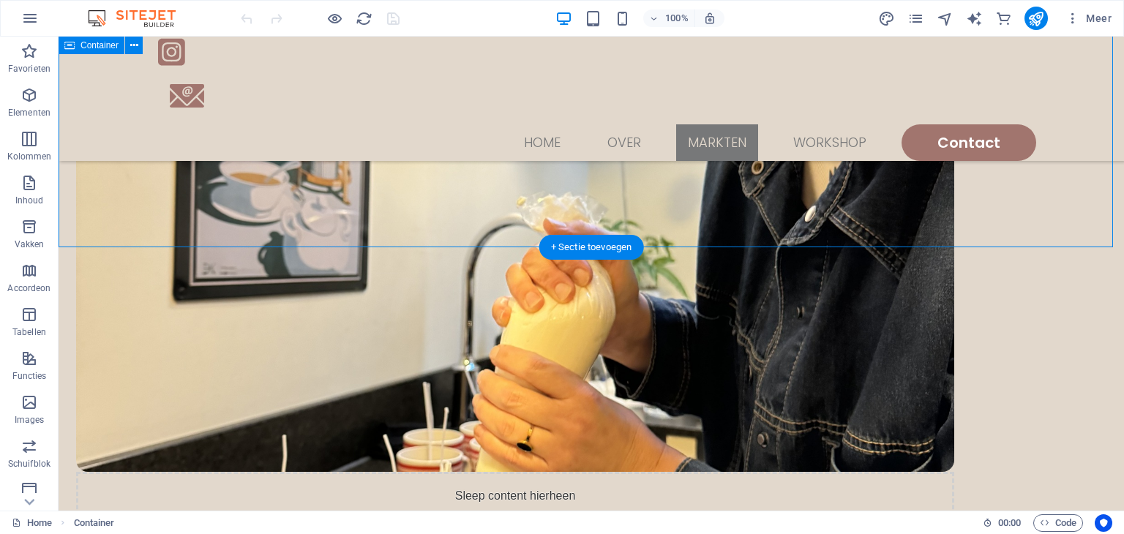
scroll to position [1291, 0]
